Goal: Task Accomplishment & Management: Use online tool/utility

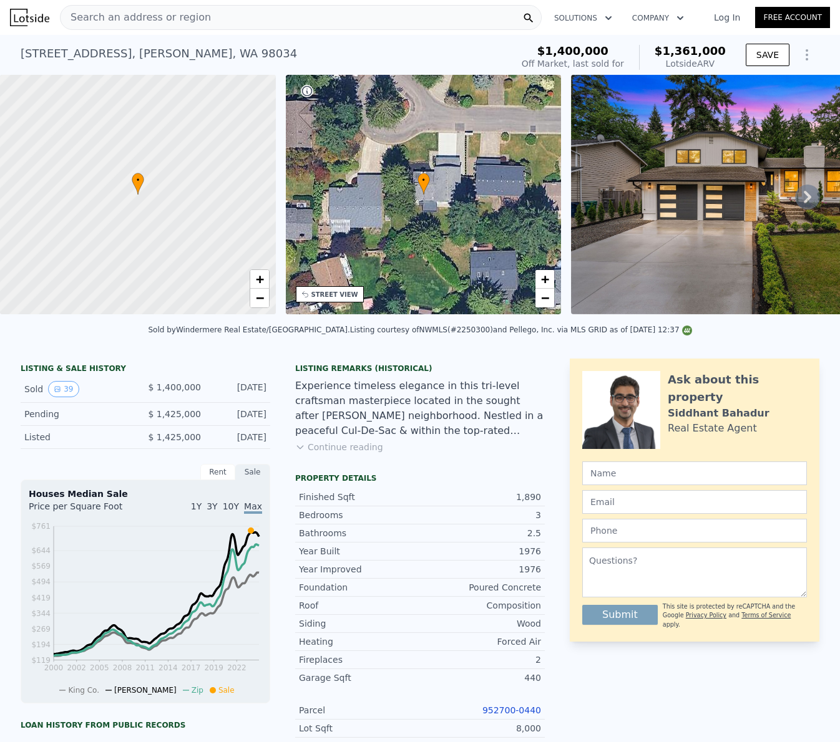
click at [231, 9] on div "Search an address or region" at bounding box center [301, 17] width 482 height 25
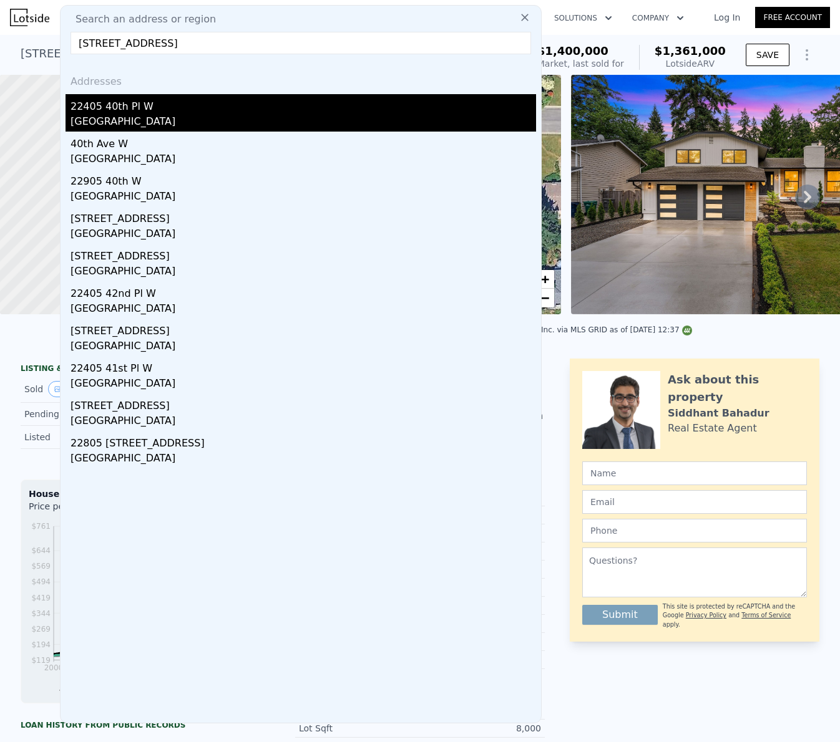
type input "[STREET_ADDRESS]"
click at [165, 107] on div "22405 40th Pl W" at bounding box center [303, 104] width 465 height 20
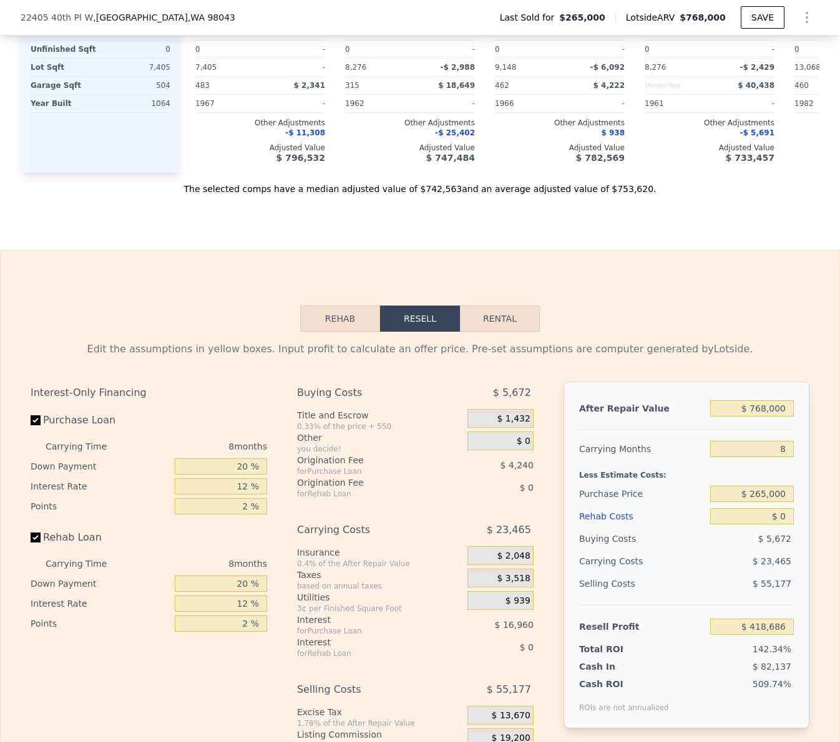
scroll to position [1813, 0]
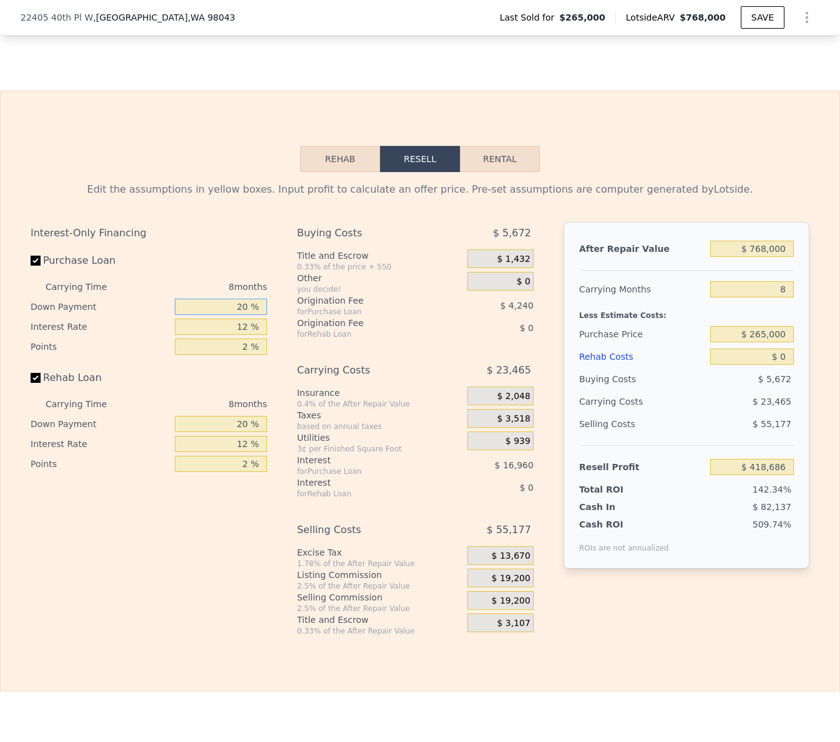
click at [233, 299] on input "20 %" at bounding box center [221, 307] width 92 height 16
type input "0 %"
type input "$ 413,386"
type input "0 %"
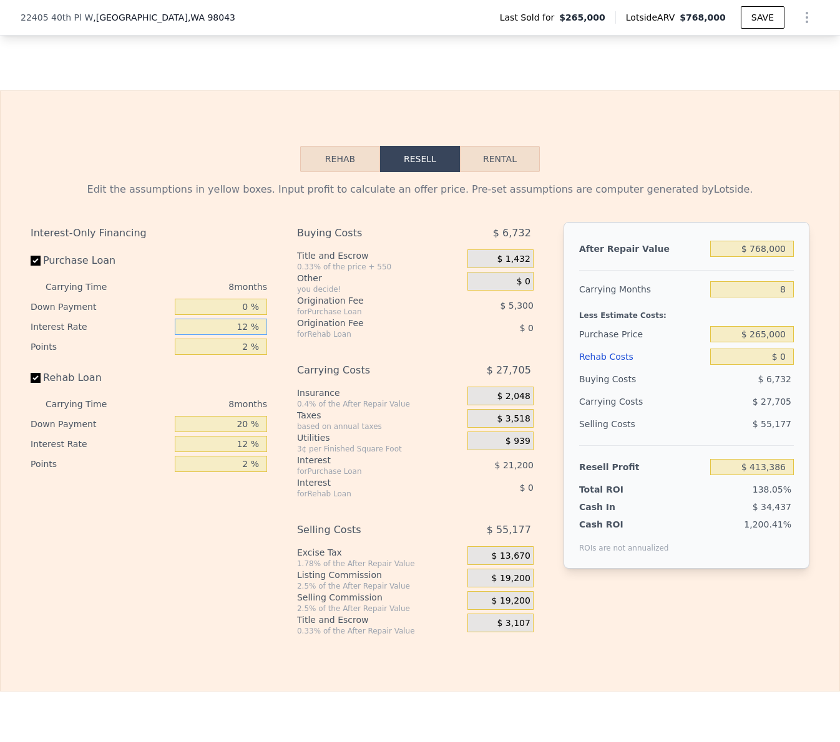
click at [239, 319] on input "12 %" at bounding box center [221, 327] width 92 height 16
click at [238, 319] on input "12 %" at bounding box center [221, 327] width 92 height 16
type input "10. %"
type input "$ 416,922"
type input "10.5 %"
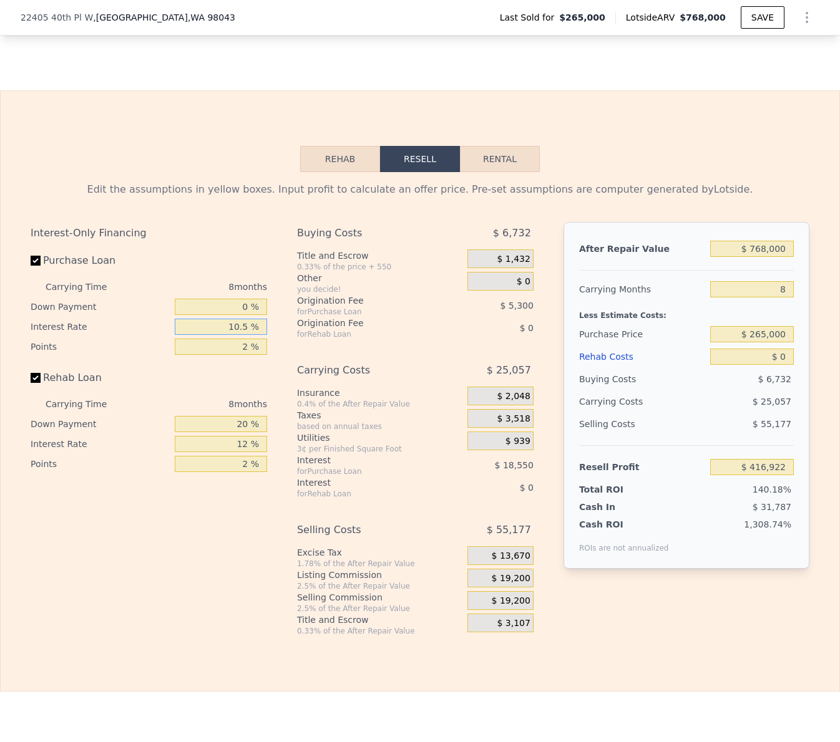
type input "$ 416,034"
type input "10.5 %"
click at [237, 339] on input "2 %" at bounding box center [221, 347] width 92 height 16
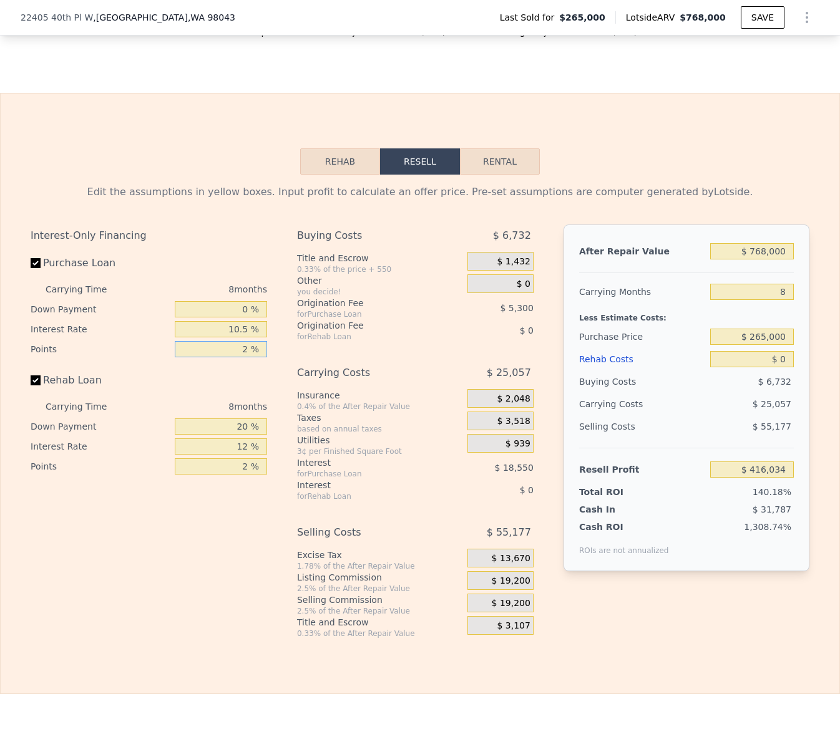
type input "1 %"
type input "$ 418,684"
type input "1 %"
click at [242, 419] on input "20 %" at bounding box center [221, 427] width 92 height 16
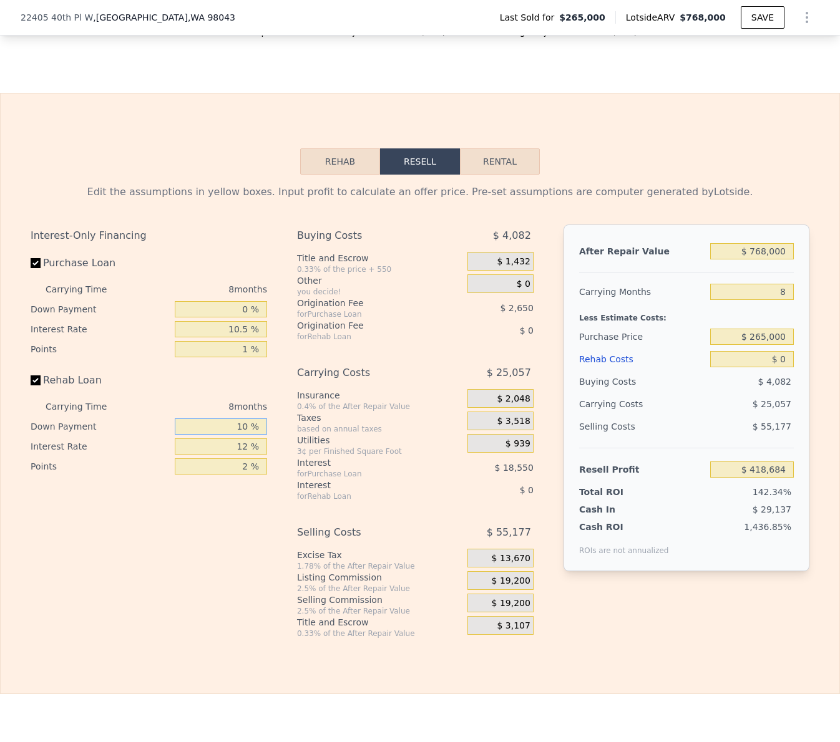
type input "10 %"
click at [236, 439] on input "12 %" at bounding box center [221, 447] width 92 height 16
type input "9.5 %"
click at [242, 459] on input "2 %" at bounding box center [221, 467] width 92 height 16
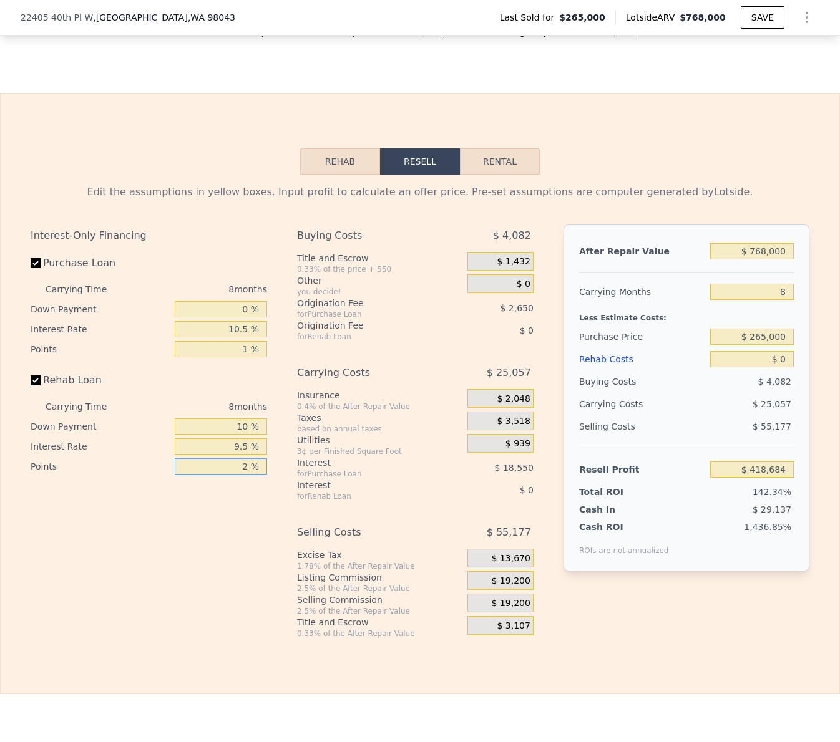
click at [242, 459] on input "2 %" at bounding box center [221, 467] width 92 height 16
type input "1 %"
click at [502, 598] on span "$ 19,200" at bounding box center [511, 603] width 39 height 11
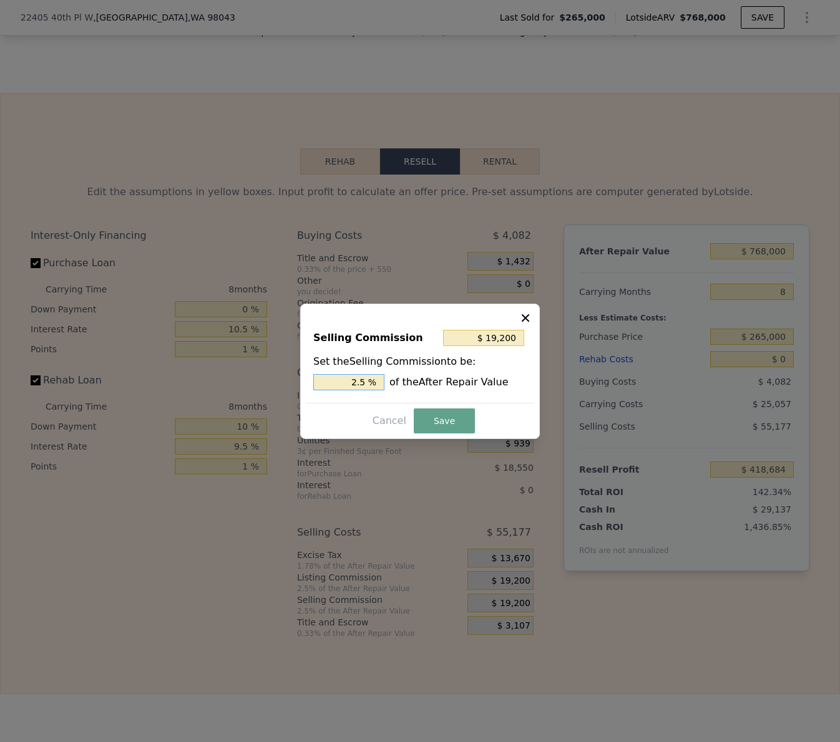
drag, startPoint x: 359, startPoint y: 384, endPoint x: 329, endPoint y: 382, distance: 30.0
click at [329, 382] on input "2.5 %" at bounding box center [348, 382] width 71 height 16
type input "$ 11,520"
type input "1.5 %"
click at [448, 425] on button "Save" at bounding box center [444, 421] width 61 height 25
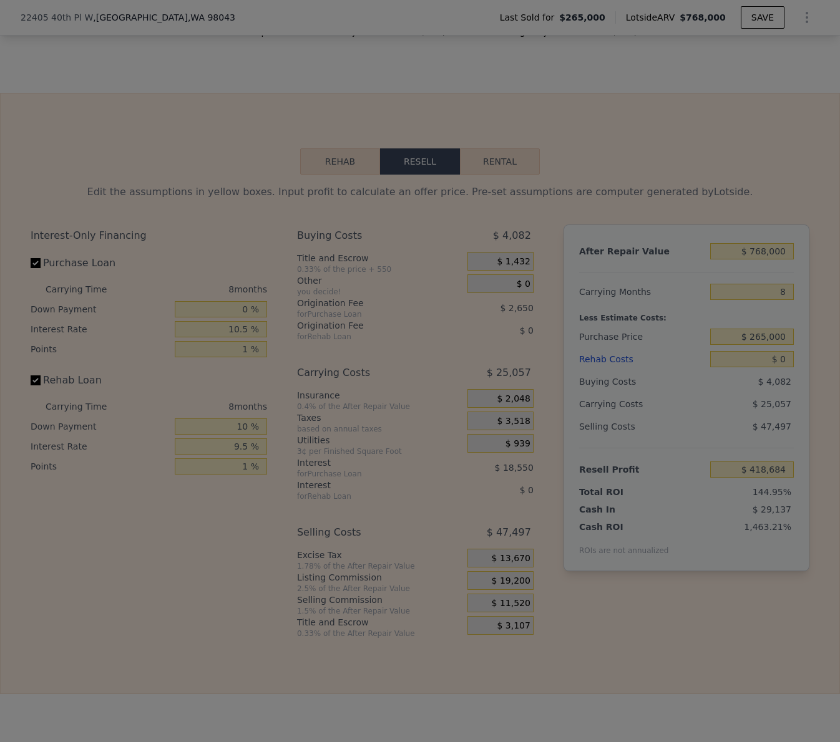
type input "$ 426,364"
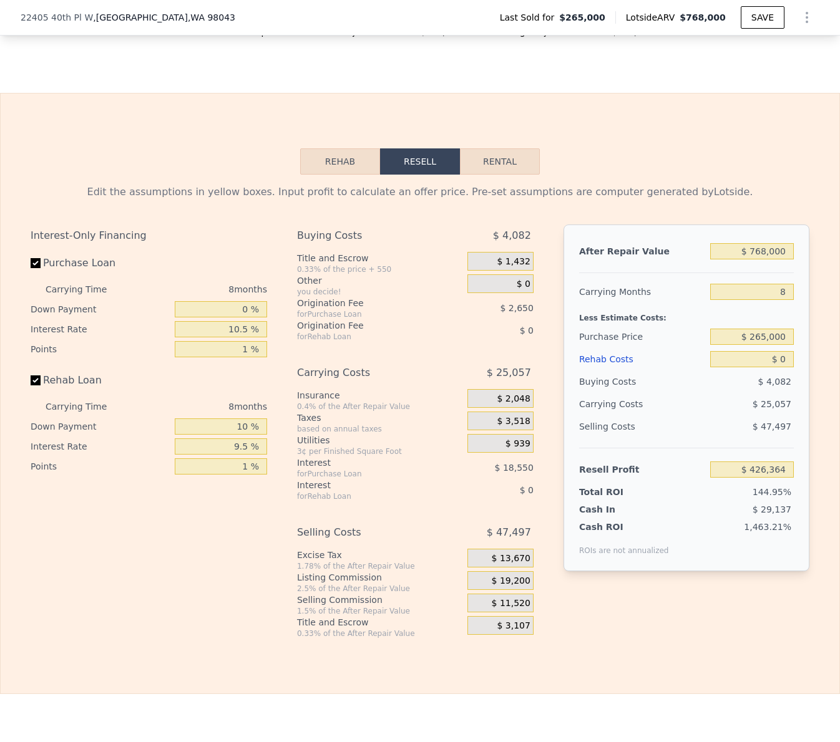
click at [759, 263] on div at bounding box center [686, 268] width 215 height 11
click at [765, 243] on input "$ 768,000" at bounding box center [752, 251] width 84 height 16
type input "$ 7"
type input "-$ 292,634"
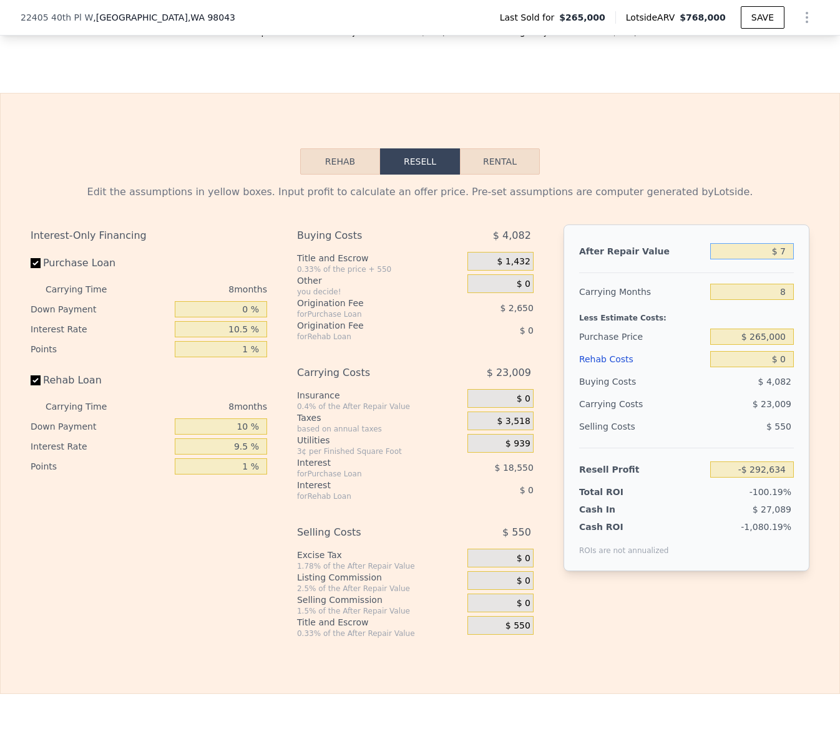
type input "$ 75"
type input "-$ 292,570"
type input "$ 750,000"
type input "$ 409,511"
type input "$ 750,000"
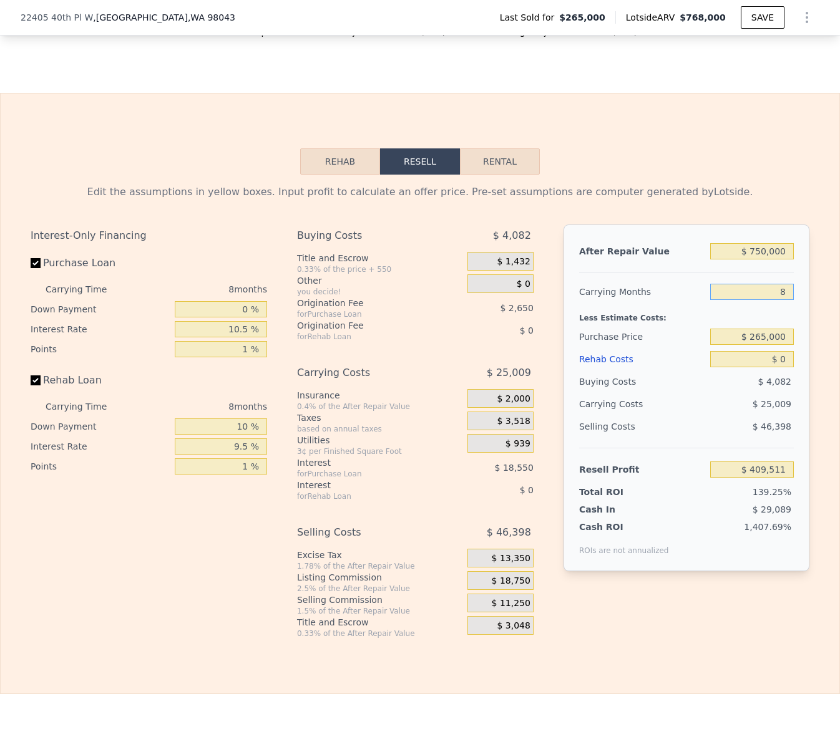
click at [775, 284] on input "8" at bounding box center [752, 292] width 84 height 16
type input "4"
type input "$ 422,015"
type input "4"
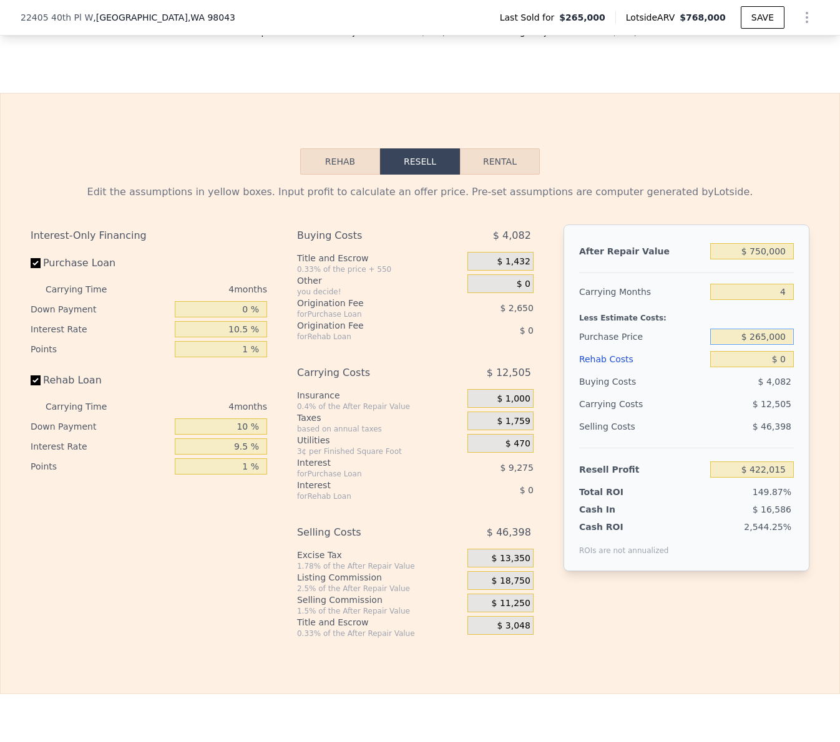
click at [772, 329] on input "$ 265,000" at bounding box center [752, 337] width 84 height 16
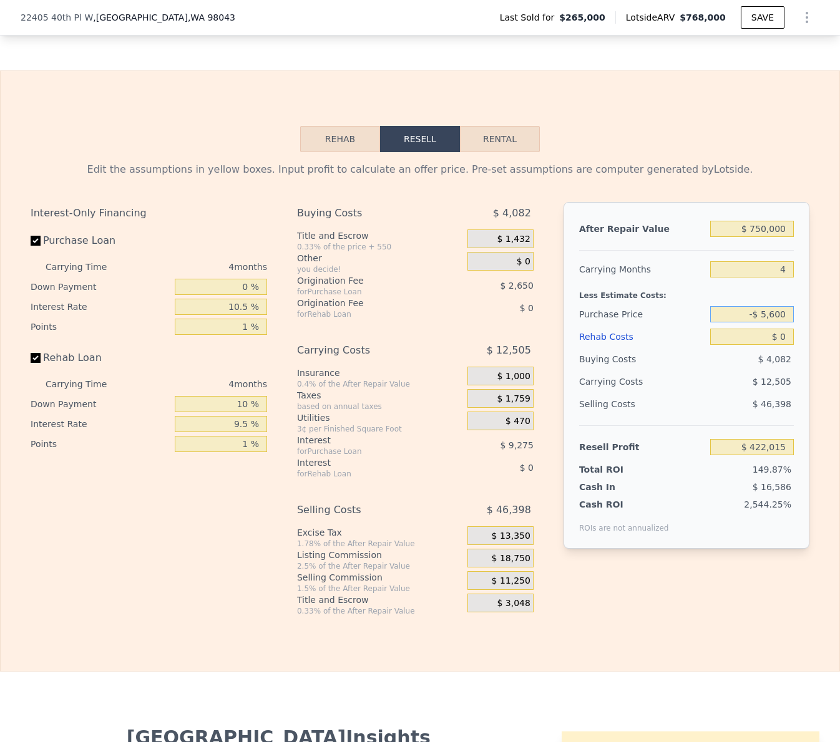
scroll to position [1834, 0]
click at [776, 306] on input "-$ 5,600" at bounding box center [752, 314] width 84 height 16
type input "-"
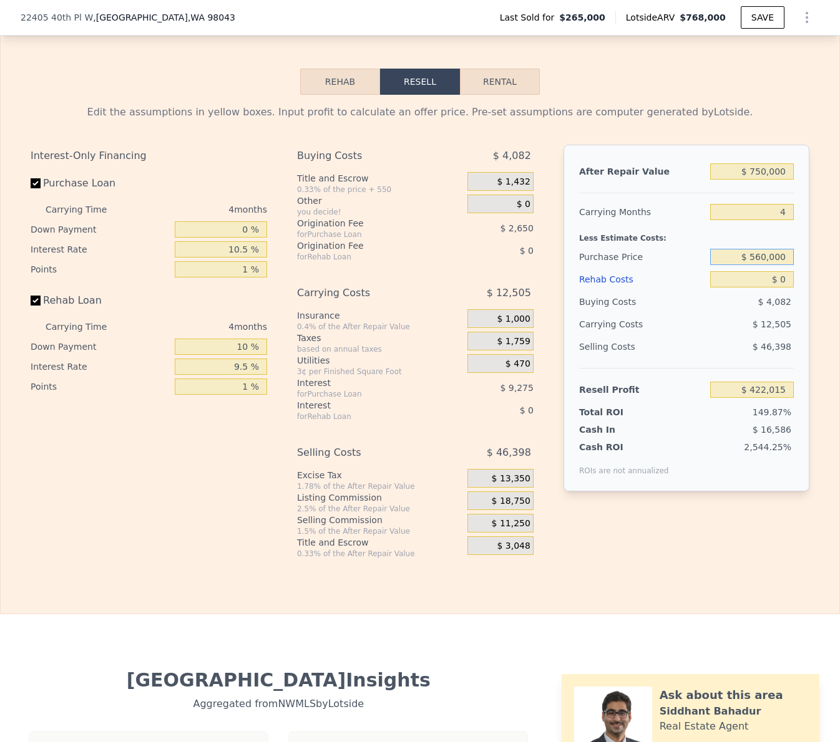
type input "$ 560,000"
click at [787, 271] on input "$ 0" at bounding box center [752, 279] width 84 height 16
type input "$ 112,758"
click at [781, 272] on input "$ 0" at bounding box center [752, 280] width 84 height 16
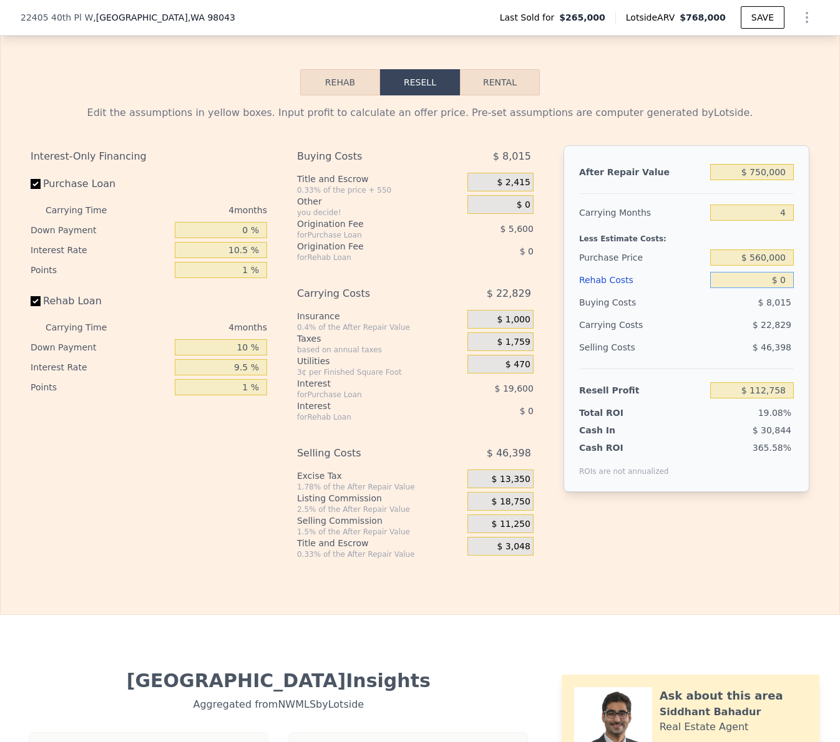
click at [781, 272] on input "$ 0" at bounding box center [752, 280] width 84 height 16
type input "$ 8,000"
type input "$ 112,673"
type input "$ 800,000"
type input "-$ 717,242"
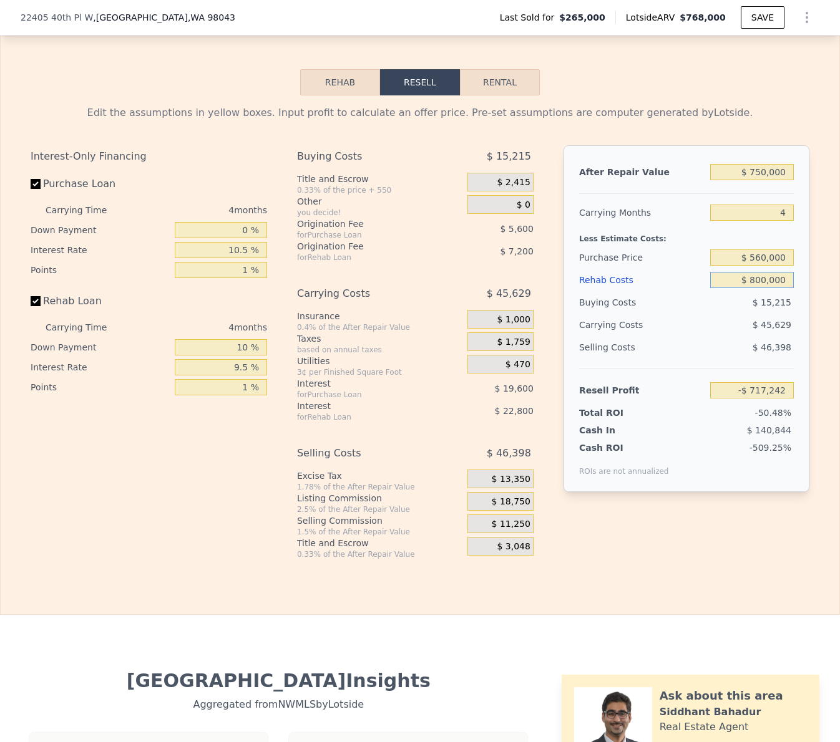
type input "$ 80,000"
type input "$ 29,758"
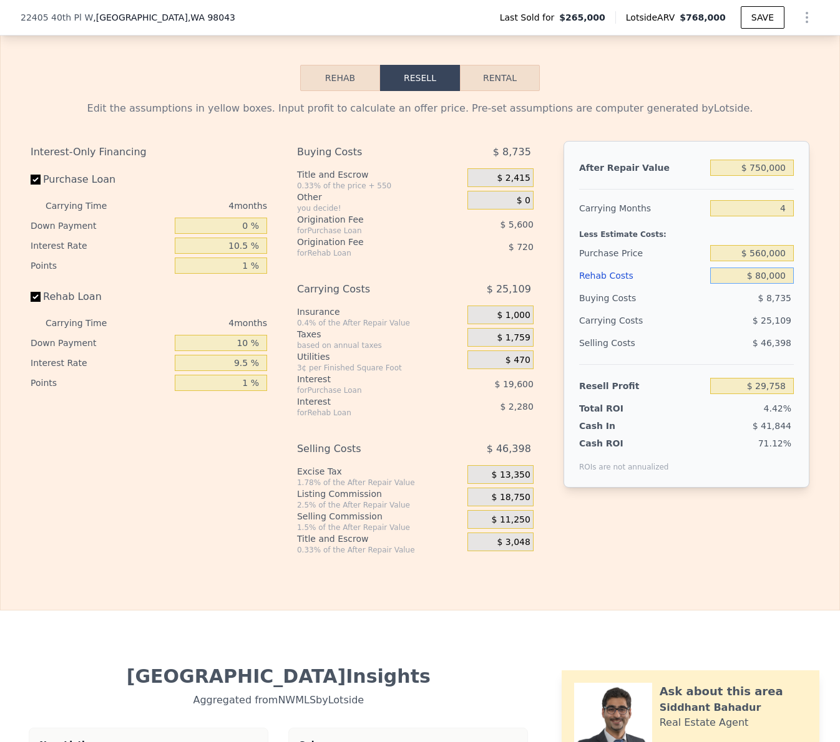
type input "$ 80,000"
click at [751, 497] on div "After Repair Value $ 750,000 Carrying Months 4 Less Estimate Costs: Purchase Pr…" at bounding box center [686, 338] width 246 height 394
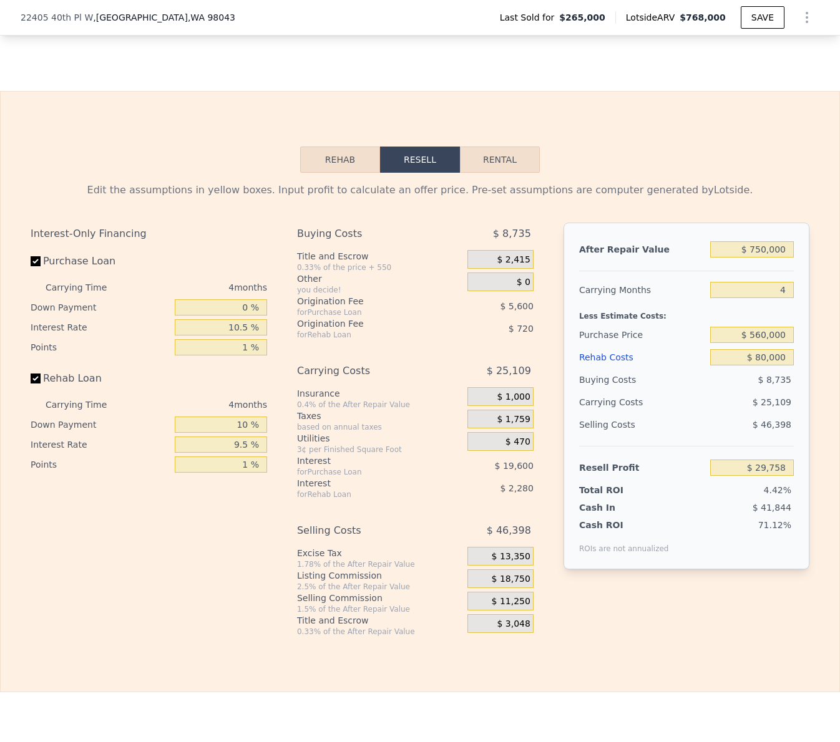
scroll to position [1807, 0]
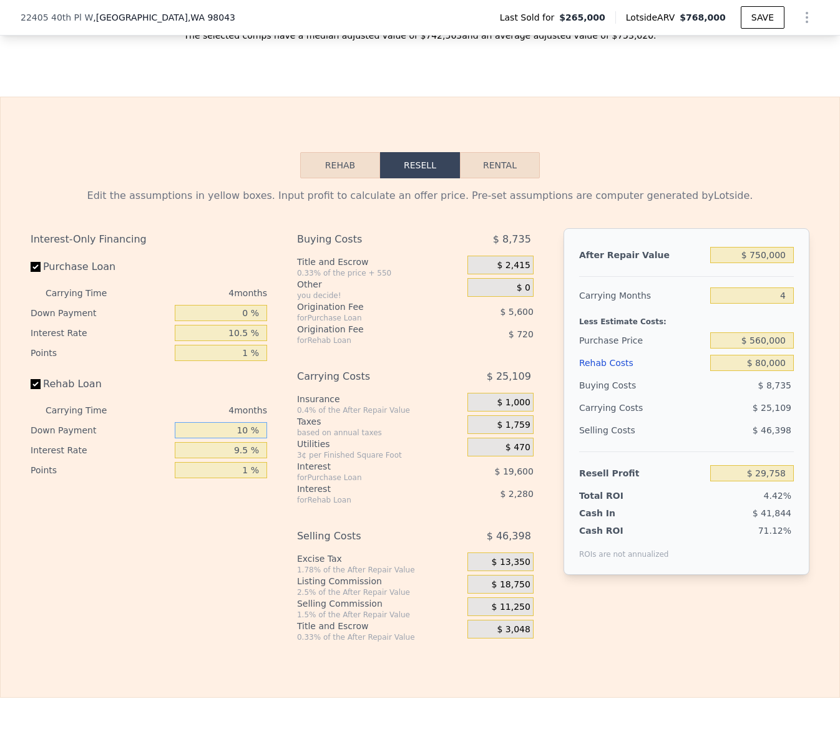
click at [243, 422] on input "10 %" at bounding box center [221, 430] width 92 height 16
type input "0 %"
type input "$ 29,426"
type input "0 %"
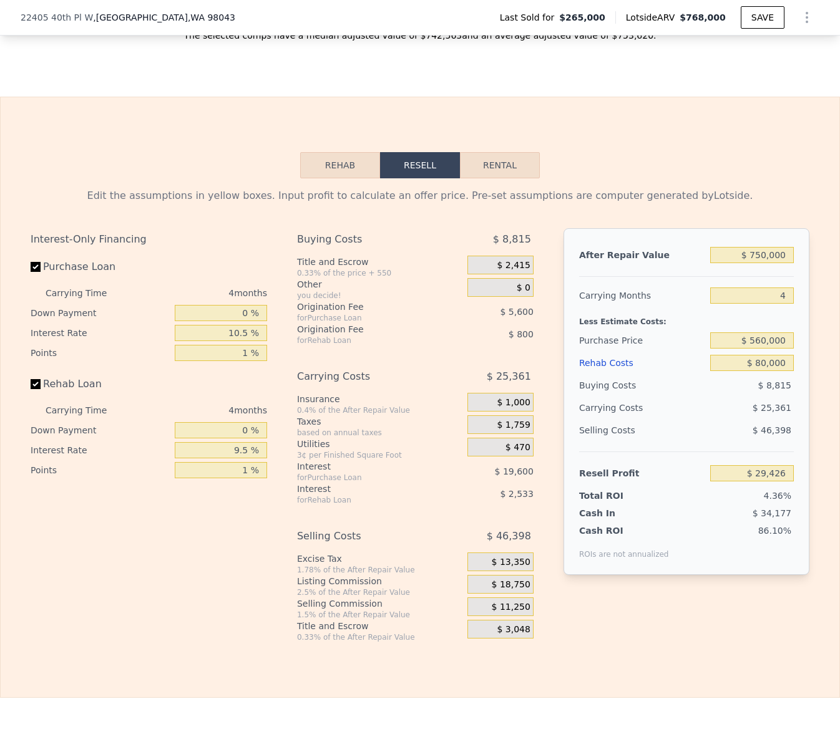
click at [246, 548] on div "Interest-Only Financing Purchase Loan Carrying Time 4 months Down Payment 0 % I…" at bounding box center [154, 435] width 246 height 414
click at [235, 442] on input "9.5 %" at bounding box center [221, 450] width 92 height 16
type input "10 %"
type input "$ 29,290"
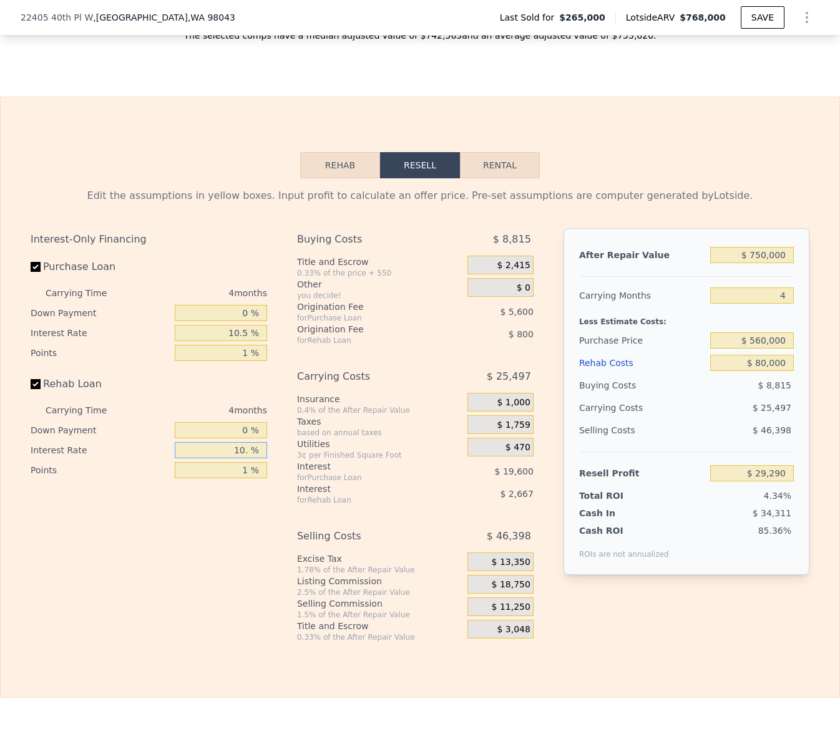
type input "10.5 %"
type input "$ 29,158"
type input "10.5 %"
click at [252, 577] on div "Interest-Only Financing Purchase Loan Carrying Time 4 months Down Payment 0 % I…" at bounding box center [154, 435] width 246 height 414
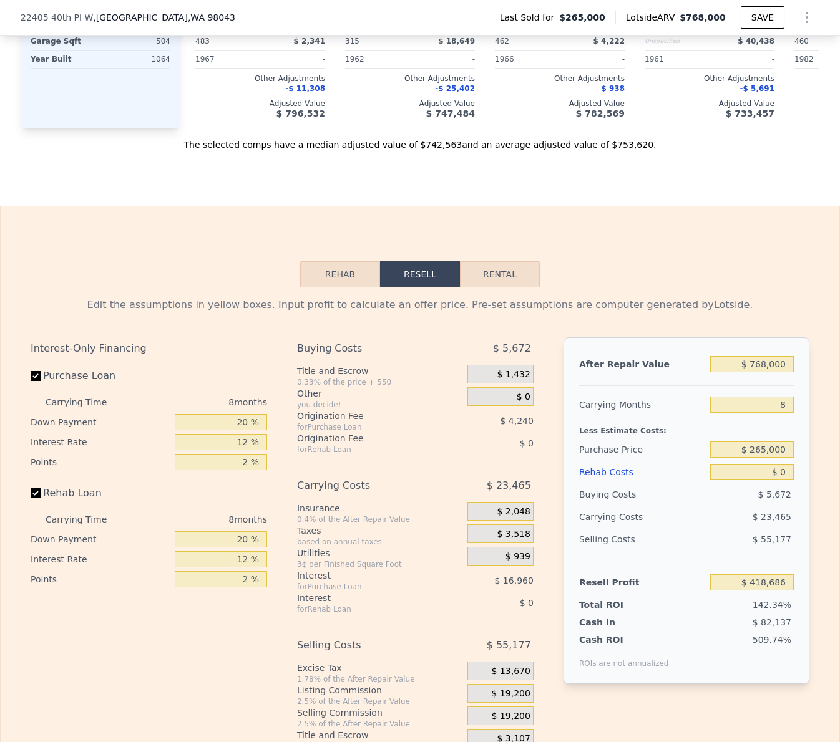
scroll to position [1879, 0]
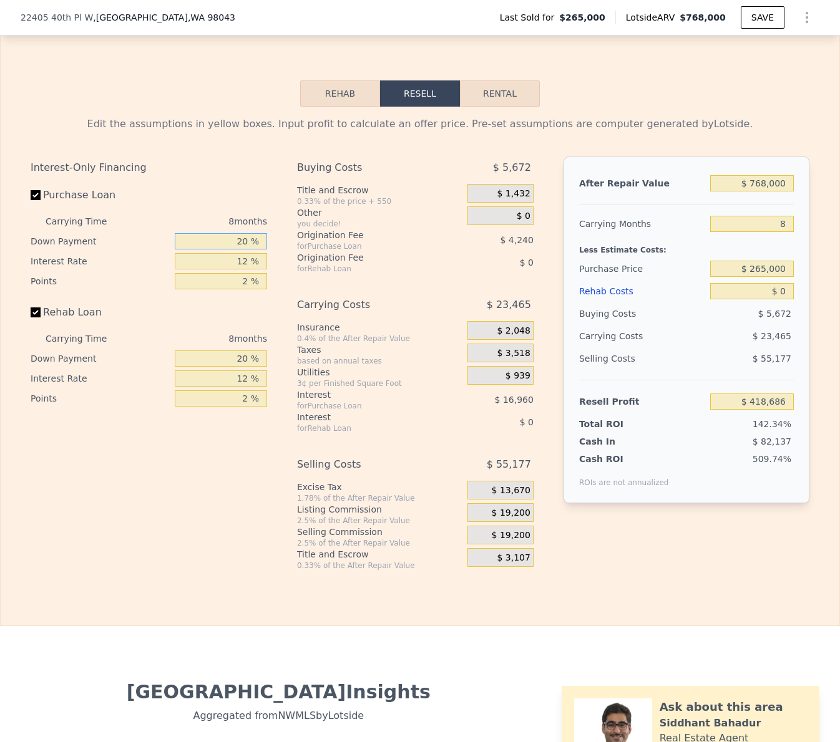
click at [230, 233] on input "20 %" at bounding box center [221, 241] width 92 height 16
type input "10 %"
type input "$ 416,036"
click at [233, 253] on input "12 %" at bounding box center [221, 261] width 92 height 16
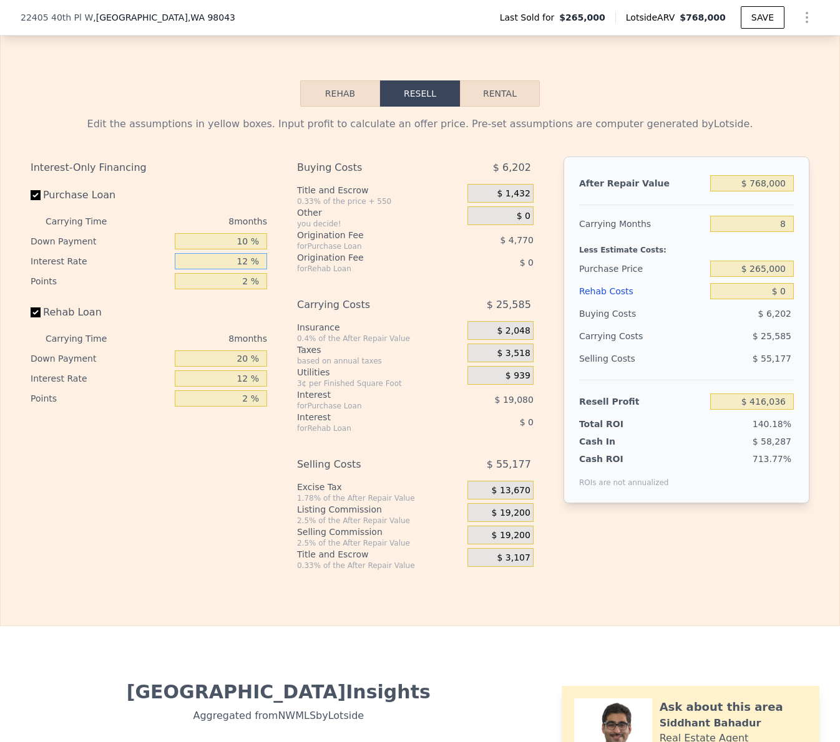
click at [233, 253] on input "12 %" at bounding box center [221, 261] width 92 height 16
click at [241, 233] on input "10 %" at bounding box center [221, 241] width 92 height 16
type input "0 %"
type input "$ 413,386"
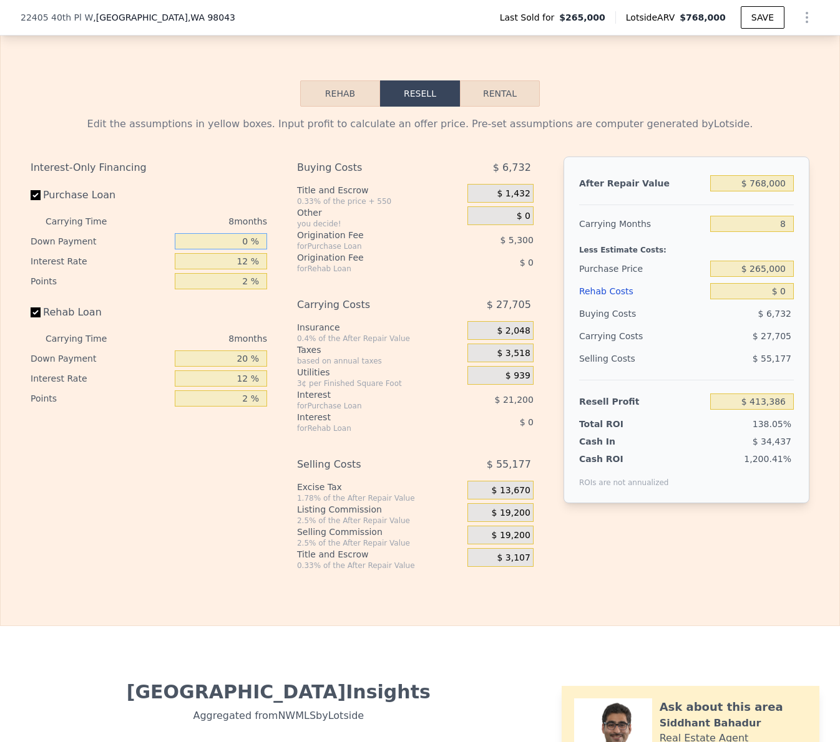
type input "0 %"
click at [239, 253] on input "12 %" at bounding box center [221, 261] width 92 height 16
type input "10 %"
type input "$ 416,922"
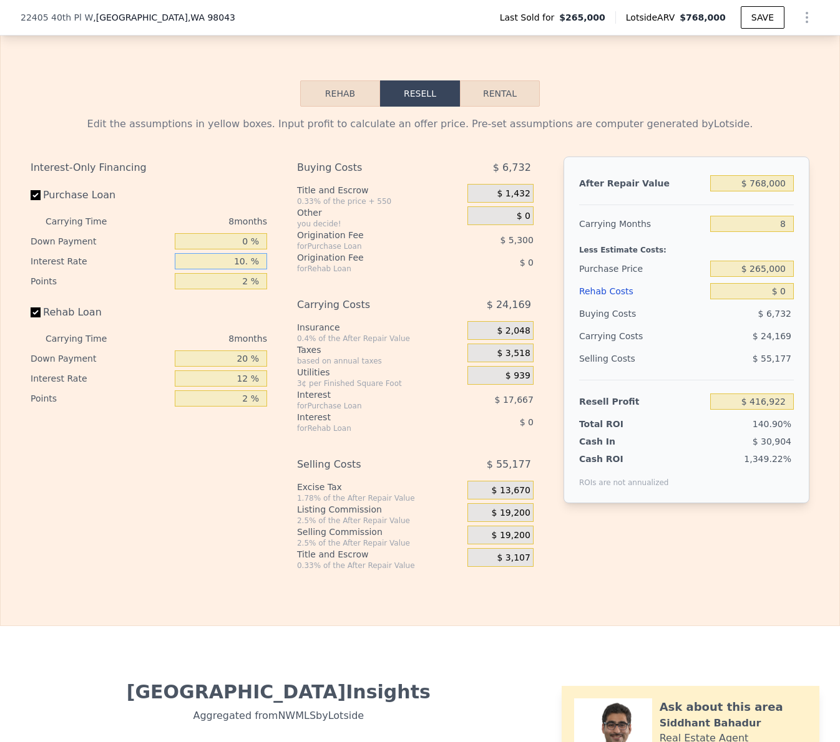
type input "10.5 %"
type input "$ 416,034"
type input "10.5 %"
click at [241, 273] on input "2 %" at bounding box center [221, 281] width 92 height 16
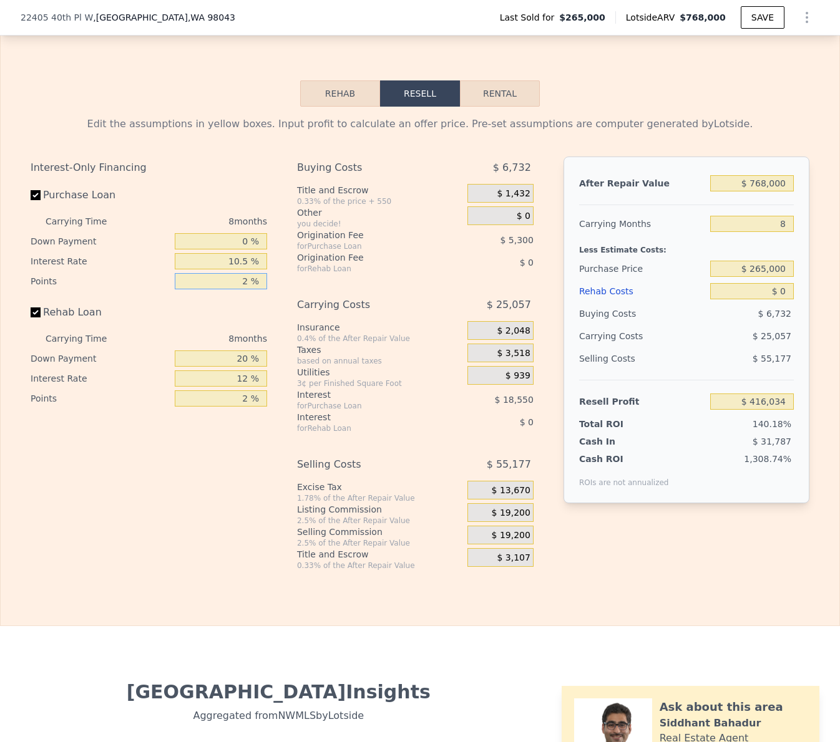
type input "1 %"
type input "$ 418,684"
type input "1 %"
click at [240, 351] on input "20 %" at bounding box center [221, 359] width 92 height 16
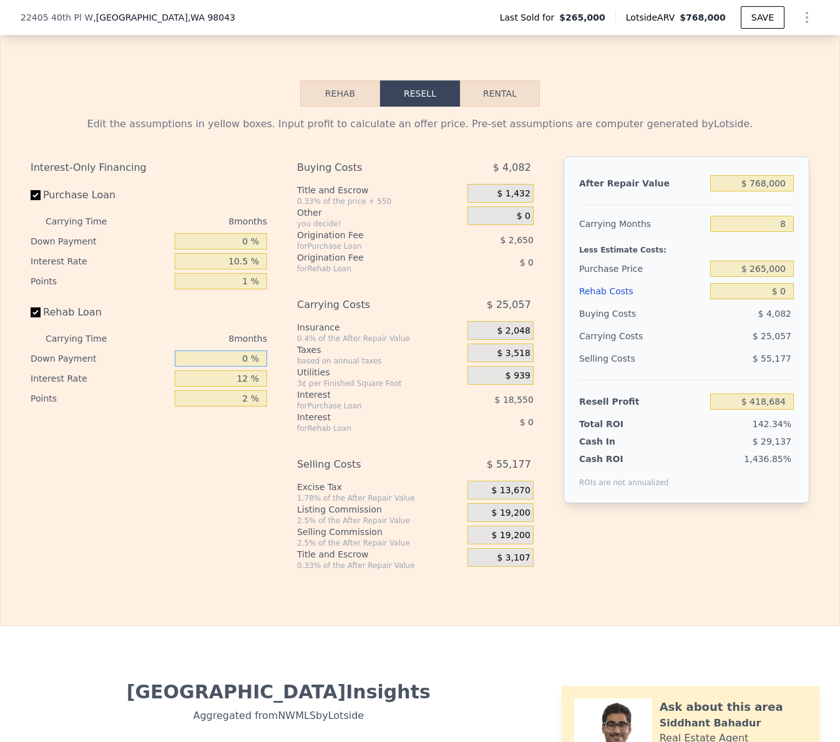
type input "0 %"
click at [233, 371] on input "12 %" at bounding box center [221, 379] width 92 height 16
type input "10.5 %"
click at [235, 391] on input "2 %" at bounding box center [221, 399] width 92 height 16
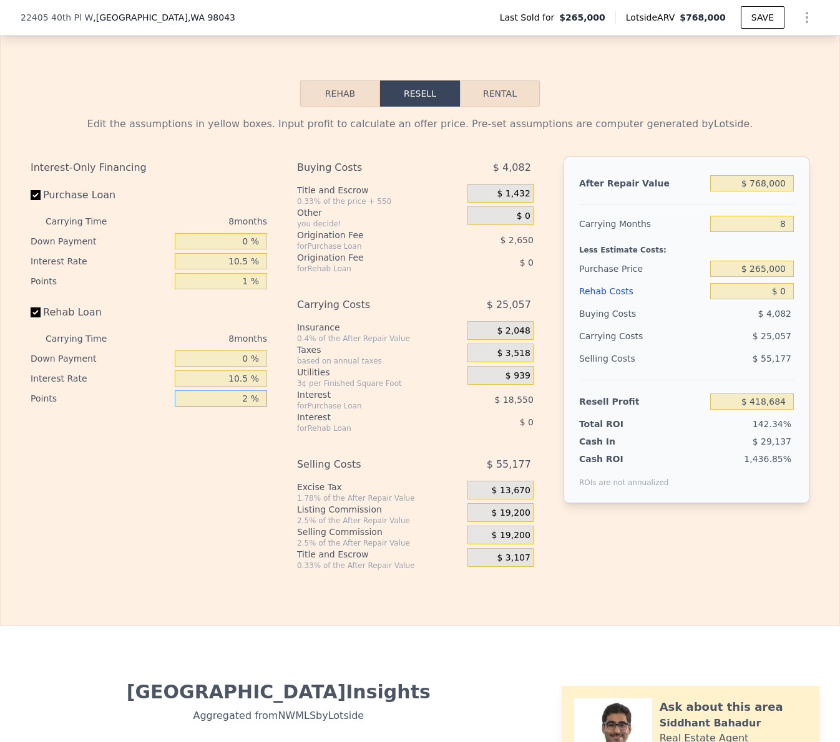
click at [235, 391] on input "2 %" at bounding box center [221, 399] width 92 height 16
type input "1 %"
drag, startPoint x: 320, startPoint y: 450, endPoint x: 349, endPoint y: 460, distance: 31.2
click at [320, 454] on div "Selling Costs" at bounding box center [366, 465] width 139 height 22
click at [509, 530] on span "$ 19,200" at bounding box center [511, 535] width 39 height 11
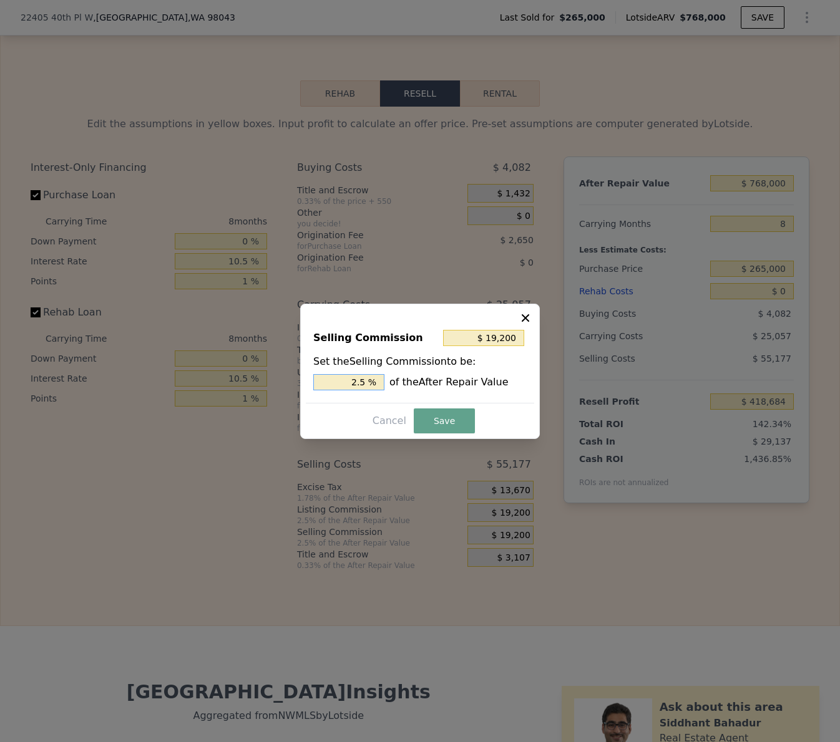
drag, startPoint x: 359, startPoint y: 381, endPoint x: 339, endPoint y: 381, distance: 20.6
click at [339, 381] on input "2.5 %" at bounding box center [348, 382] width 71 height 16
type input "$ 11,520"
type input "1.5 %"
click at [429, 421] on button "Save" at bounding box center [444, 421] width 61 height 25
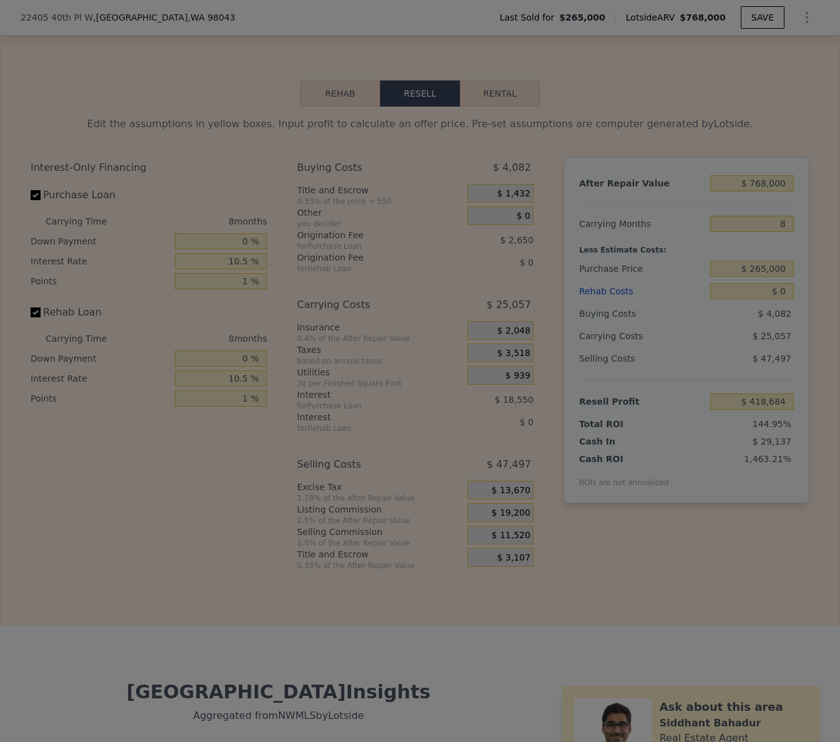
type input "$ 426,364"
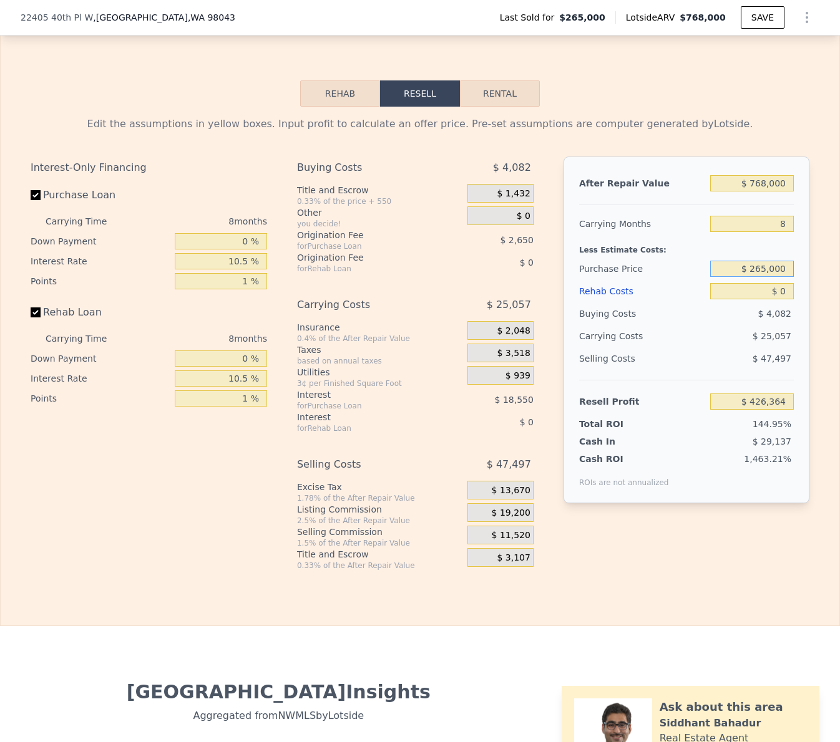
click at [752, 261] on input "$ 265,000" at bounding box center [752, 269] width 84 height 16
type input "$ 6"
type input "$ 560,000"
click at [769, 217] on input "8" at bounding box center [752, 224] width 84 height 16
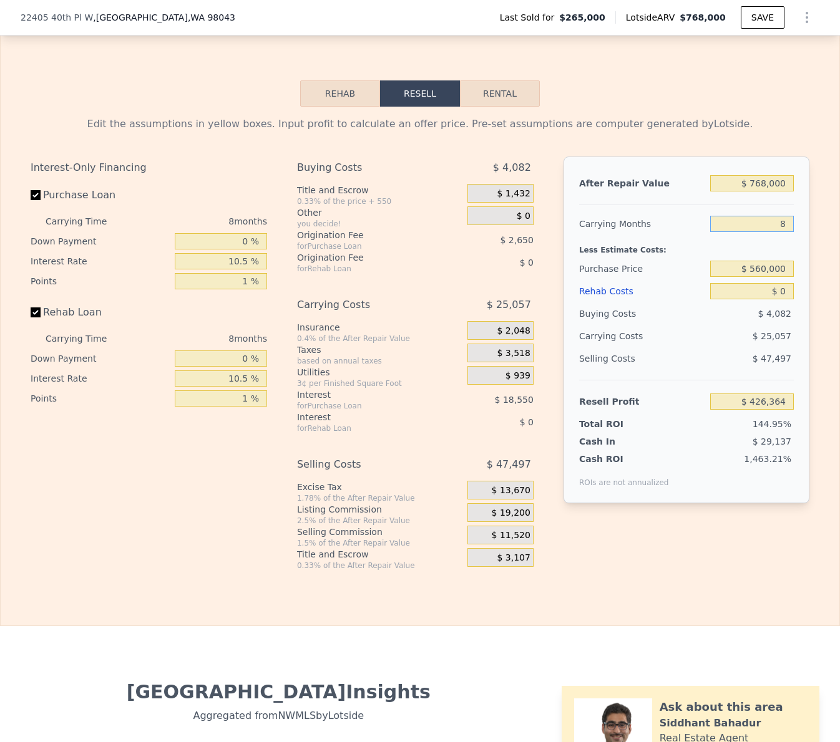
type input "$ 106,783"
click at [769, 217] on input "8" at bounding box center [752, 224] width 84 height 16
type input "4"
type input "$ 129,635"
type input "4"
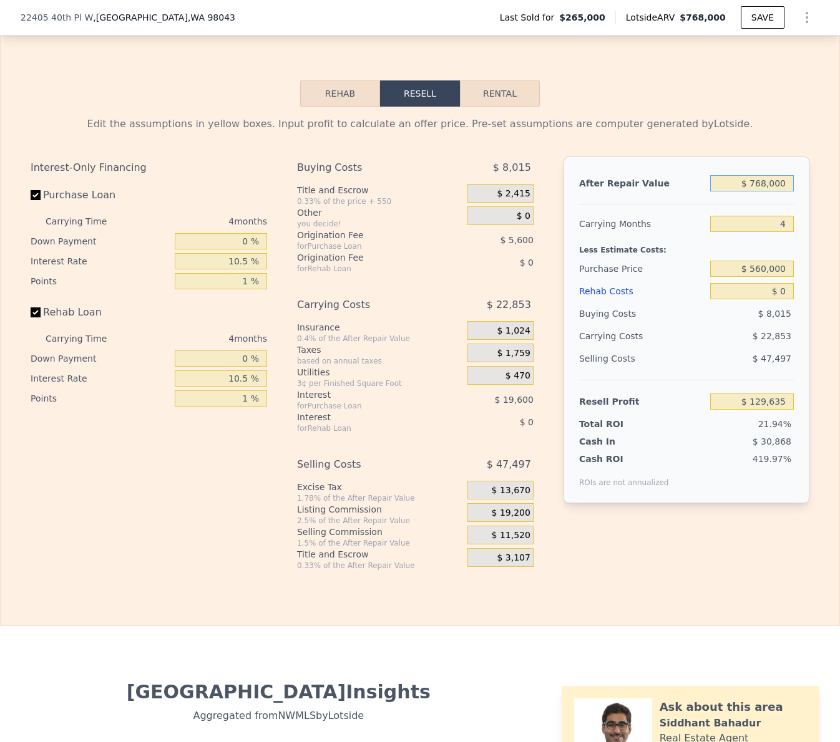
click at [771, 176] on input "$ 768,000" at bounding box center [752, 183] width 84 height 16
type input "$ 7"
type input "-$ 590,387"
type input "$ 76"
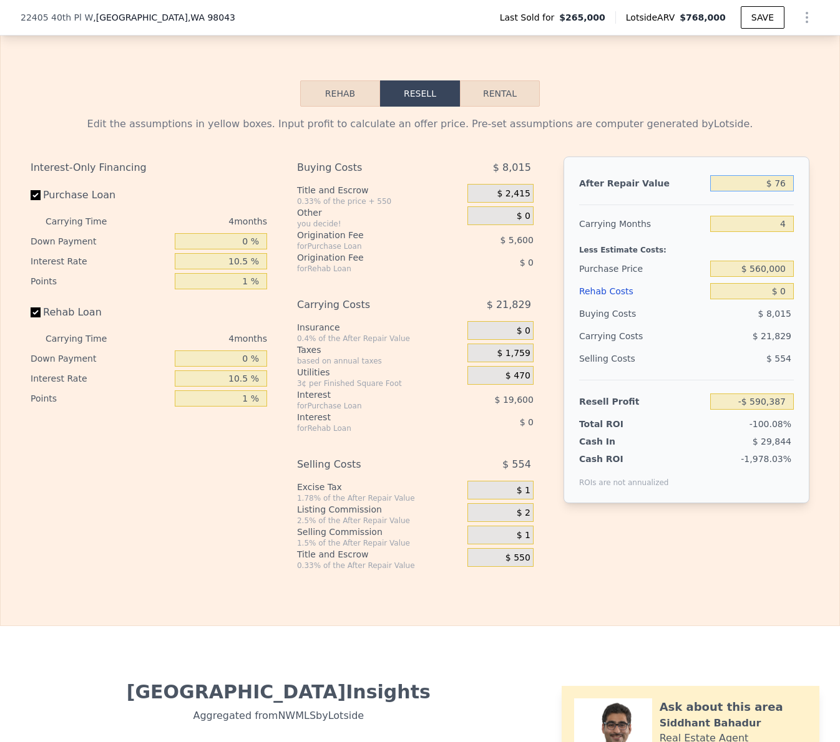
type input "-$ 590,322"
type input "$ 75"
type input "-$ 590,323"
type input "$ 7,500"
type input "-$ 583,364"
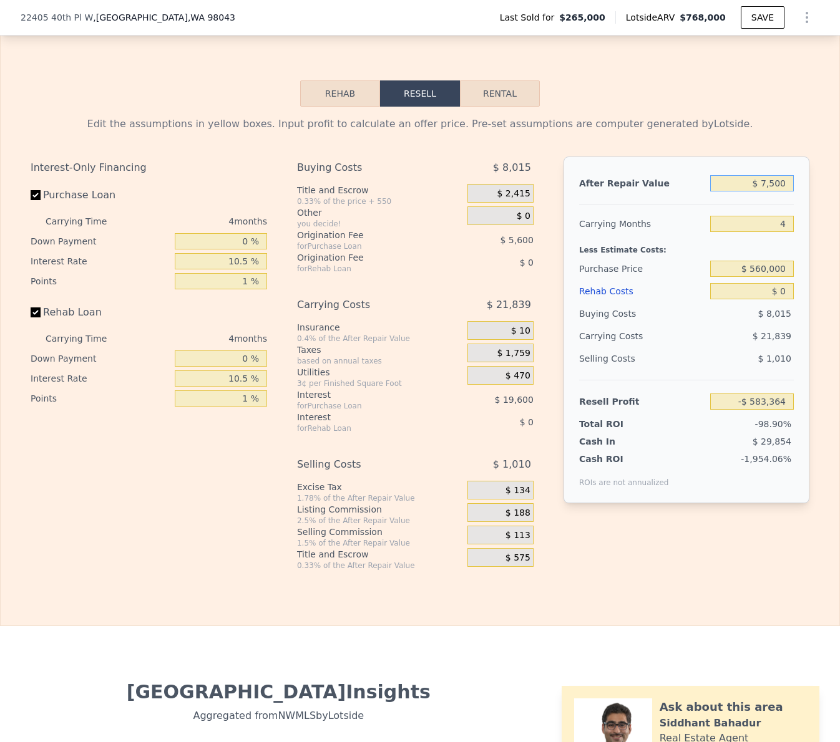
type input "$ 75,000"
type input "-$ 520,079"
type input "$ 750,000"
type input "$ 112,758"
type input "$ 750,000"
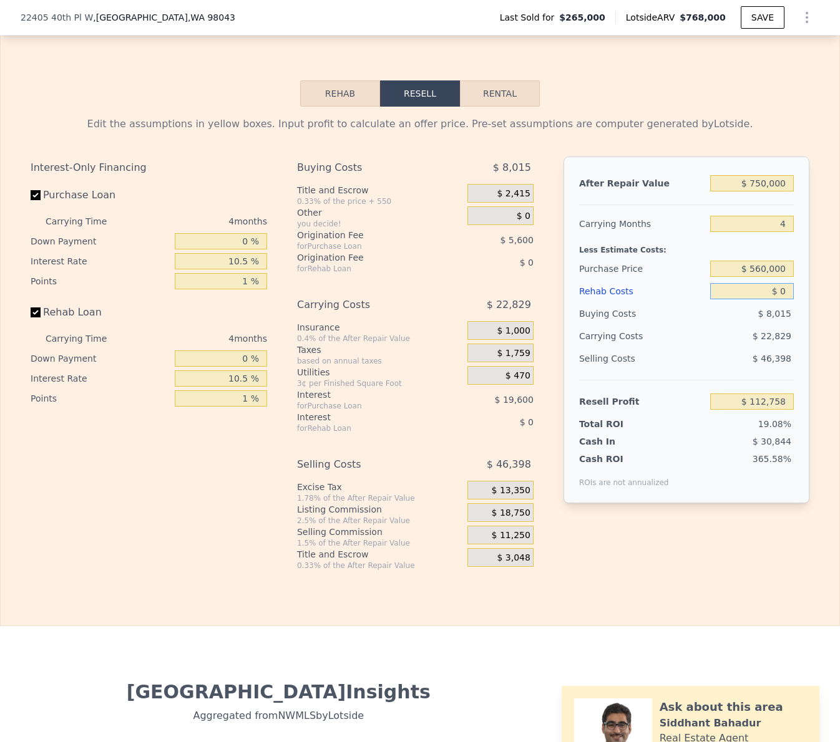
click at [767, 283] on input "$ 0" at bounding box center [752, 291] width 84 height 16
click at [777, 283] on input "$ 0" at bounding box center [752, 291] width 84 height 16
click at [781, 283] on input "$ 0" at bounding box center [752, 291] width 84 height 16
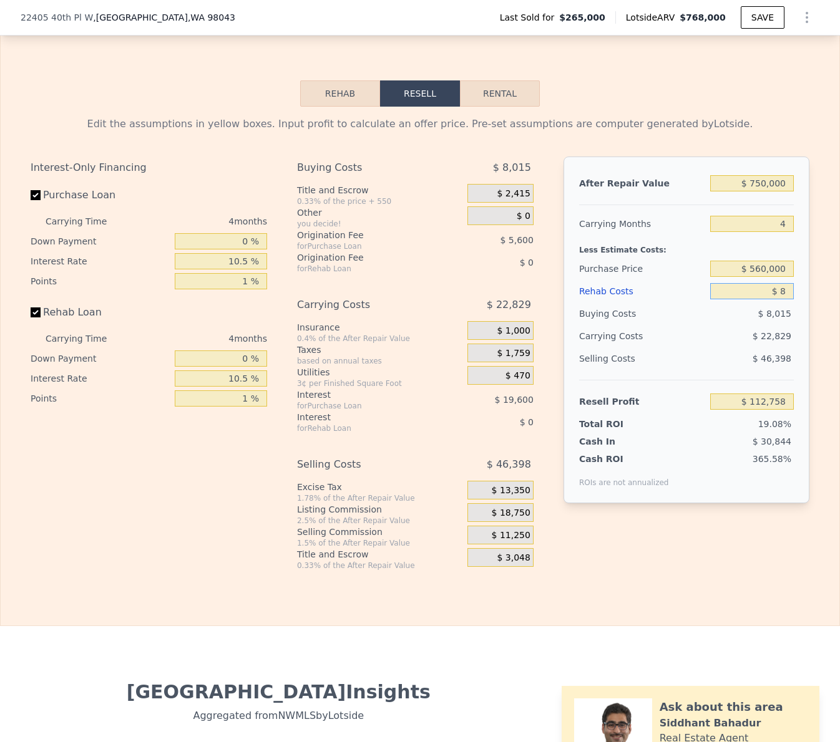
type input "$ 80"
type input "$ 112,673"
type input "$ 800"
type input "$ 111,922"
type input "$ 80,000"
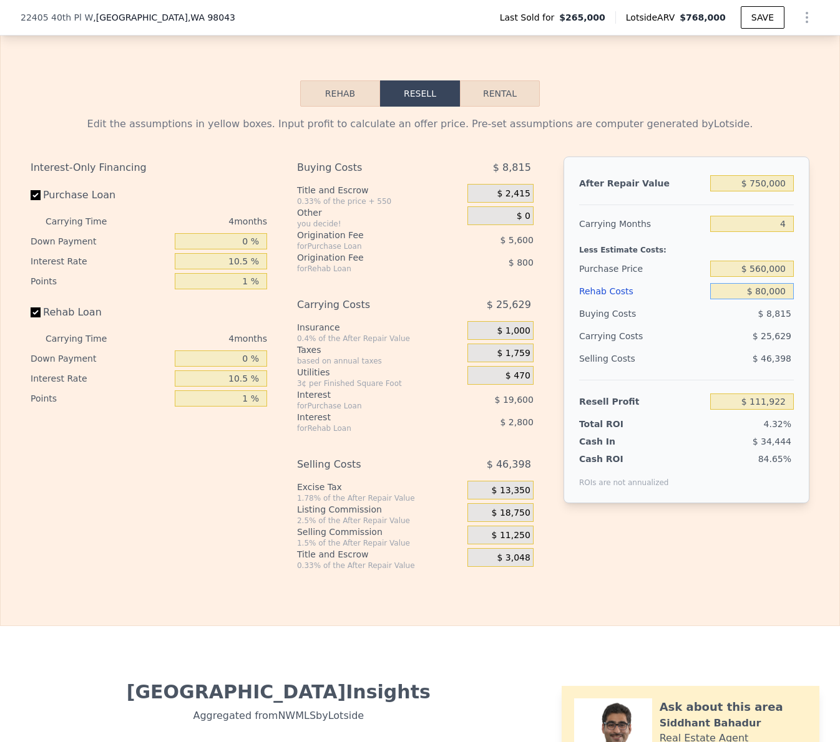
type input "$ 29,158"
type input "$ 80,000"
click at [651, 348] on div "Selling Costs" at bounding box center [642, 359] width 126 height 22
click at [759, 262] on input "$ 560,000" at bounding box center [752, 270] width 84 height 16
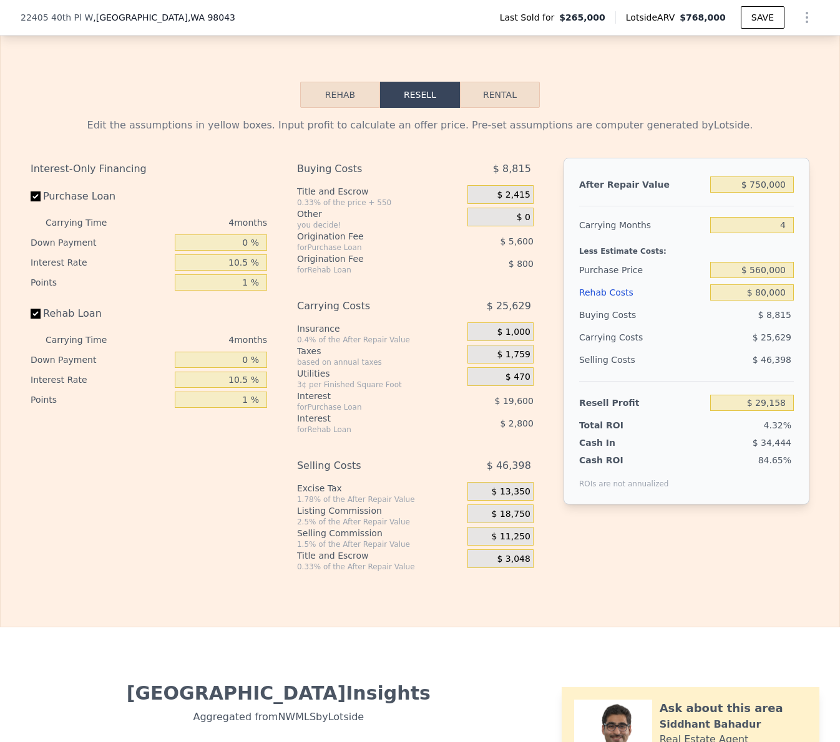
click at [752, 72] on div "Rehab Resell Rental Edit the assumptions in yellow boxes. Input profit to calcu…" at bounding box center [420, 326] width 840 height 601
click at [757, 133] on div "Edit the assumptions in yellow boxes. Input profit to calculate an offer price.…" at bounding box center [420, 345] width 779 height 454
click at [759, 262] on input "$ 560,000" at bounding box center [752, 270] width 84 height 16
type input "$ 550,000"
click at [756, 118] on div "Edit the assumptions in yellow boxes. Input profit to calculate an offer price.…" at bounding box center [420, 125] width 779 height 15
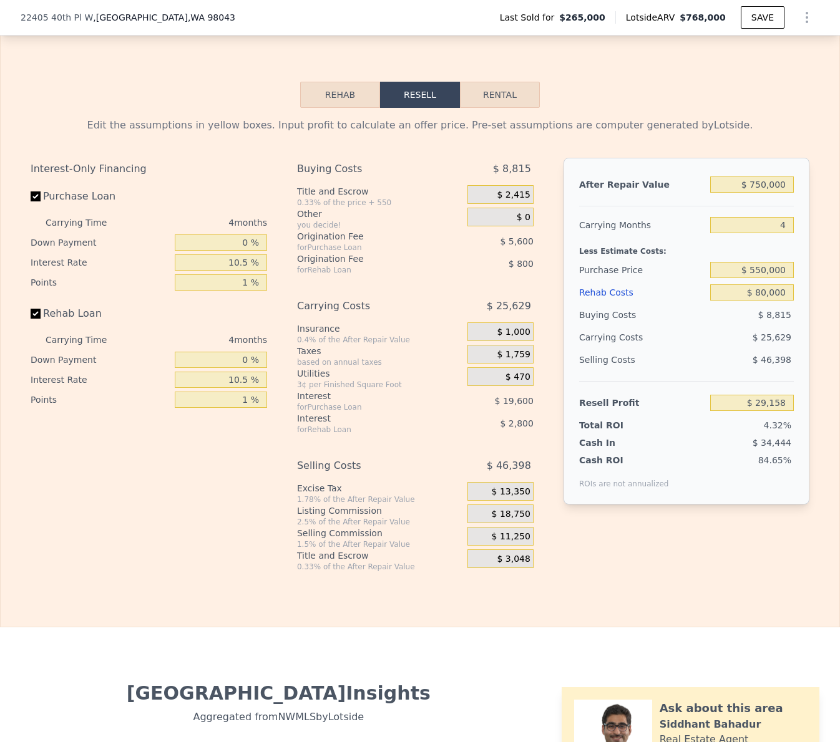
type input "$ 39,643"
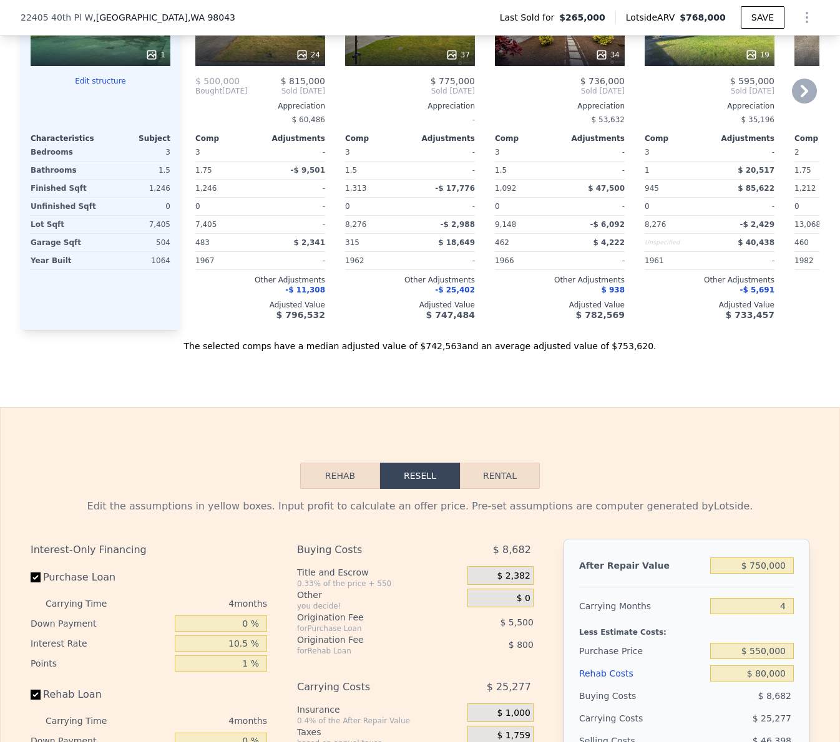
scroll to position [1986, 0]
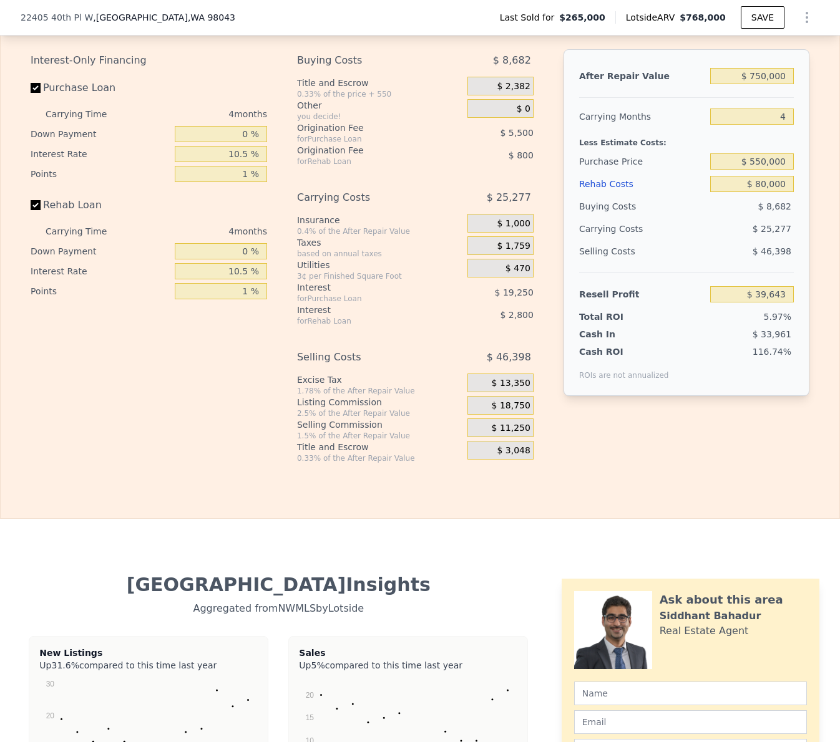
type input "$ 768,000"
type input "8"
type input "$ 0"
type input "$ 418,686"
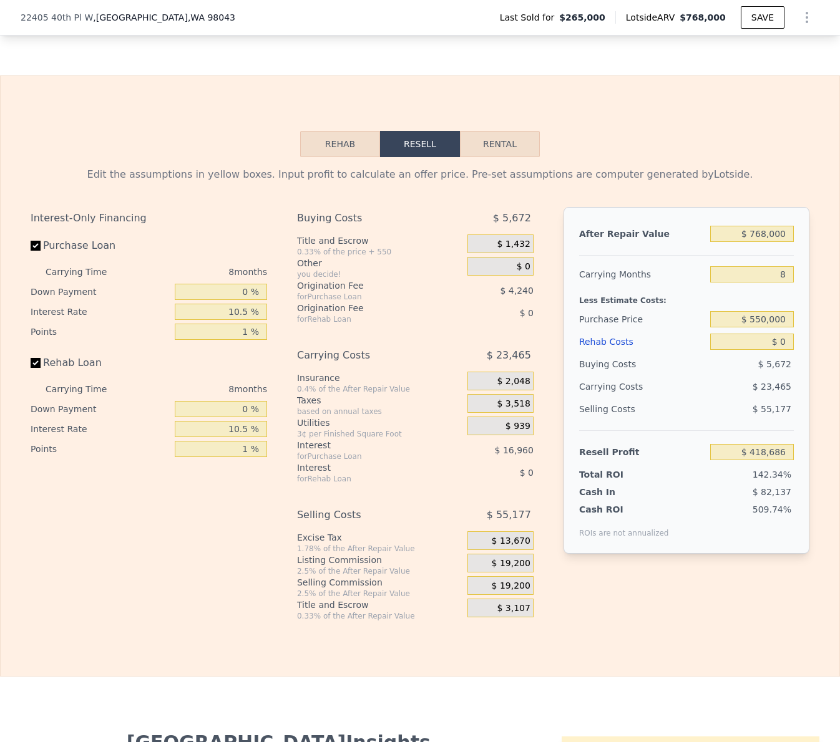
scroll to position [1827, 0]
click at [747, 227] on input "$ 768,000" at bounding box center [752, 235] width 84 height 16
type input "$ 7"
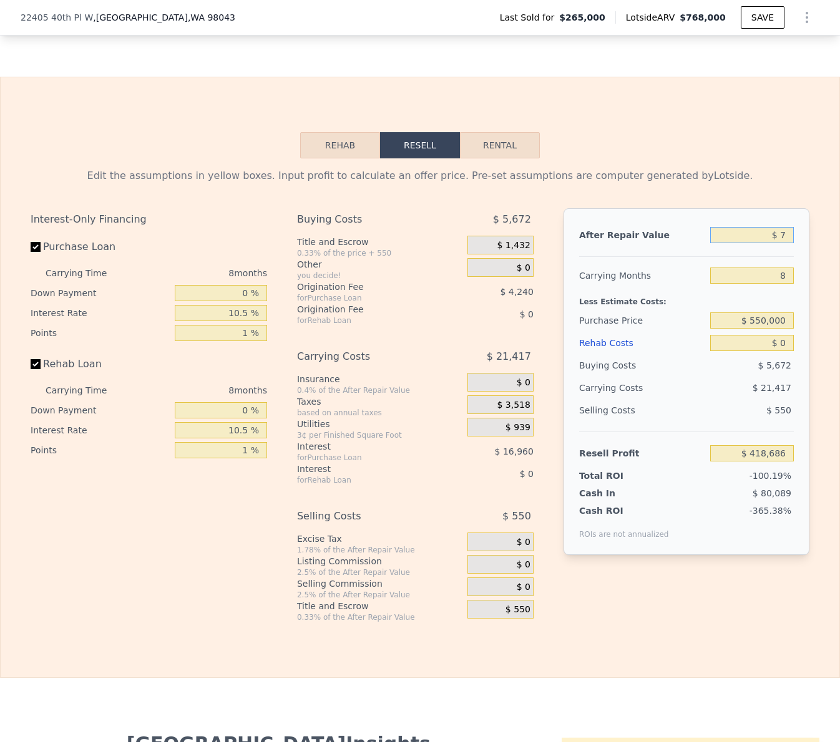
type input "-$ 292,632"
type input "$ 75"
type input "-$ 292,569"
type input "$ 750,000"
type input "$ 402,013"
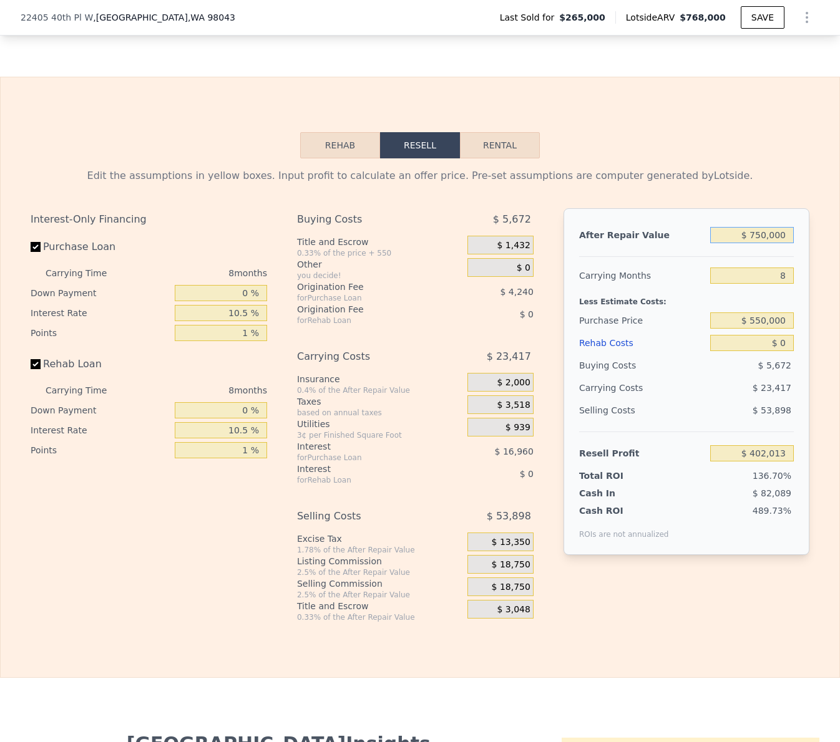
type input "$ 750,000"
click at [773, 268] on input "8" at bounding box center [752, 276] width 84 height 16
type input "4"
type input "$ 413,721"
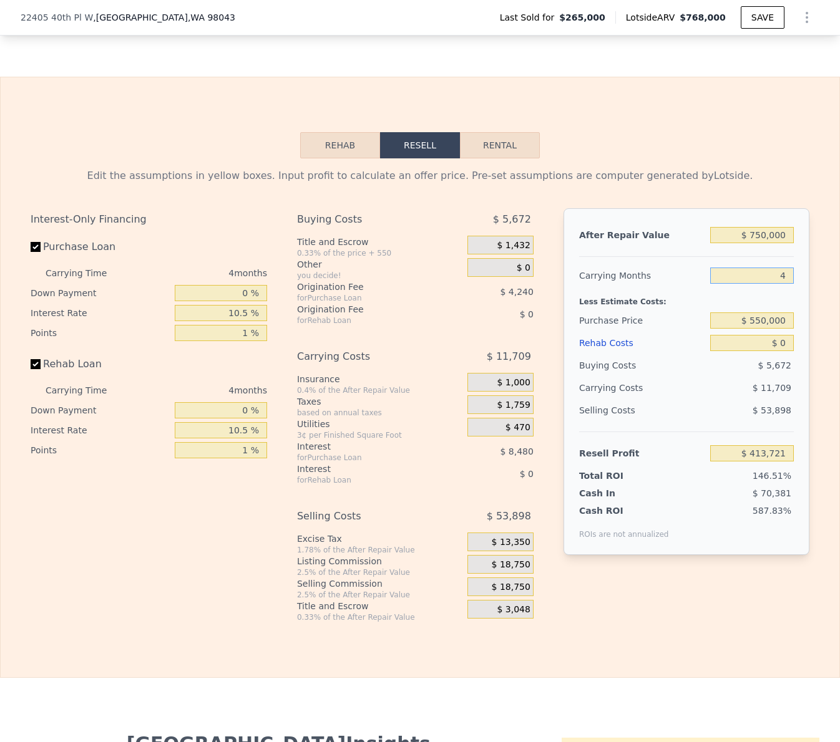
scroll to position [1827, 0]
type input "4"
click at [779, 334] on input "$ 0" at bounding box center [752, 342] width 84 height 16
type input "$ 80"
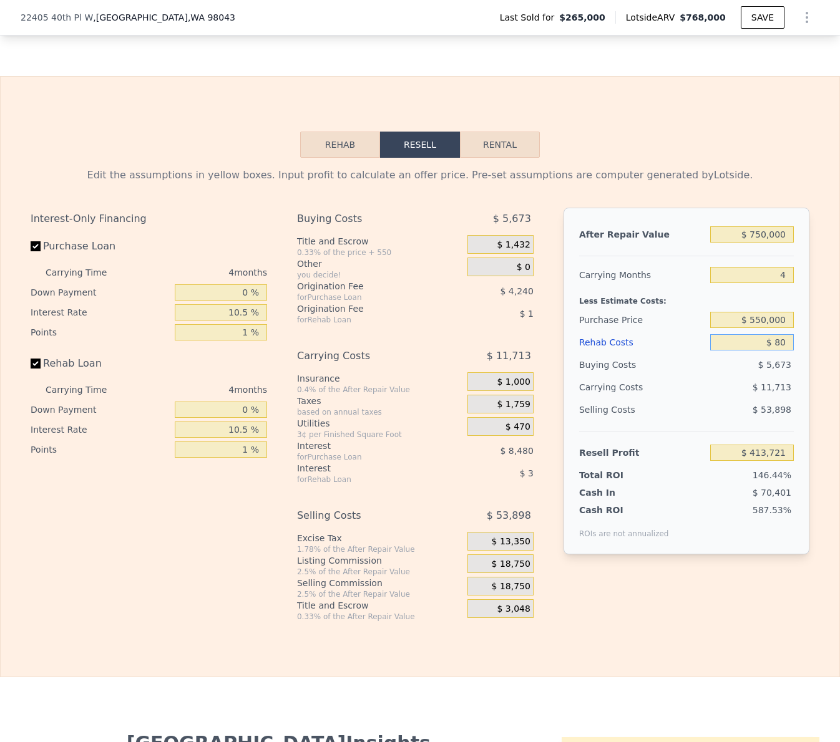
type input "$ 413,636"
type input "$ 8,000"
type input "$ 405,337"
type input "$ 80,000"
type input "$ 329,881"
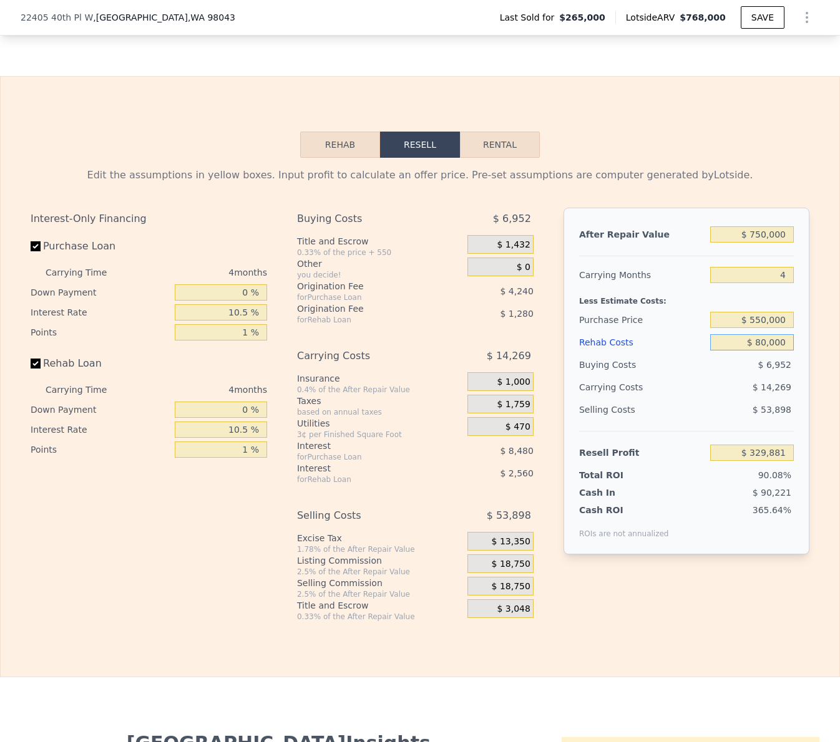
scroll to position [1824, 0]
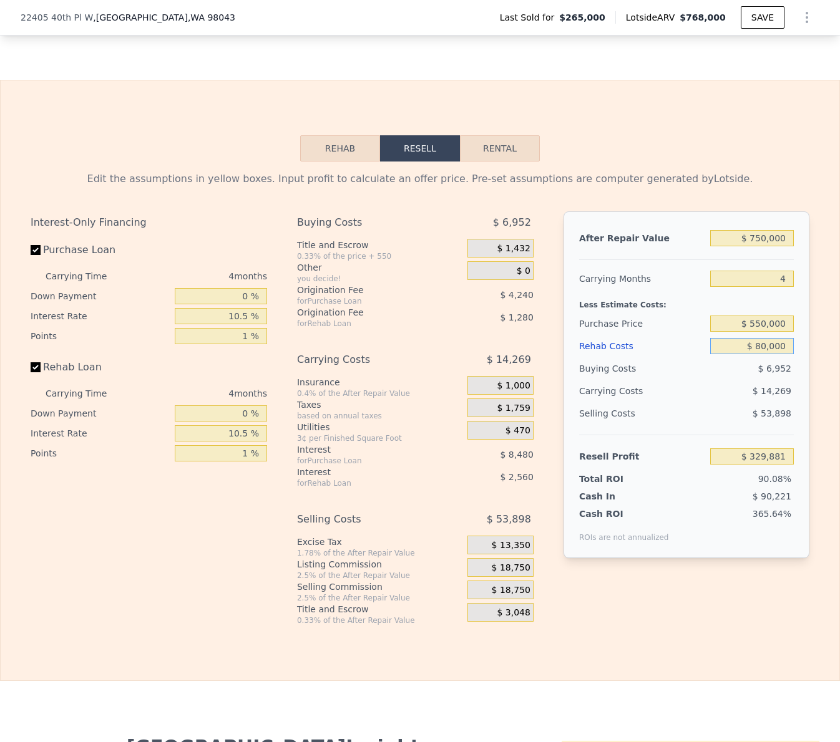
type input "$ 80,000"
click at [772, 110] on div "Rehab Resell Rental Edit the assumptions in yellow boxes. Input profit to calcu…" at bounding box center [420, 380] width 840 height 601
click at [522, 585] on span "$ 18,750" at bounding box center [511, 590] width 39 height 11
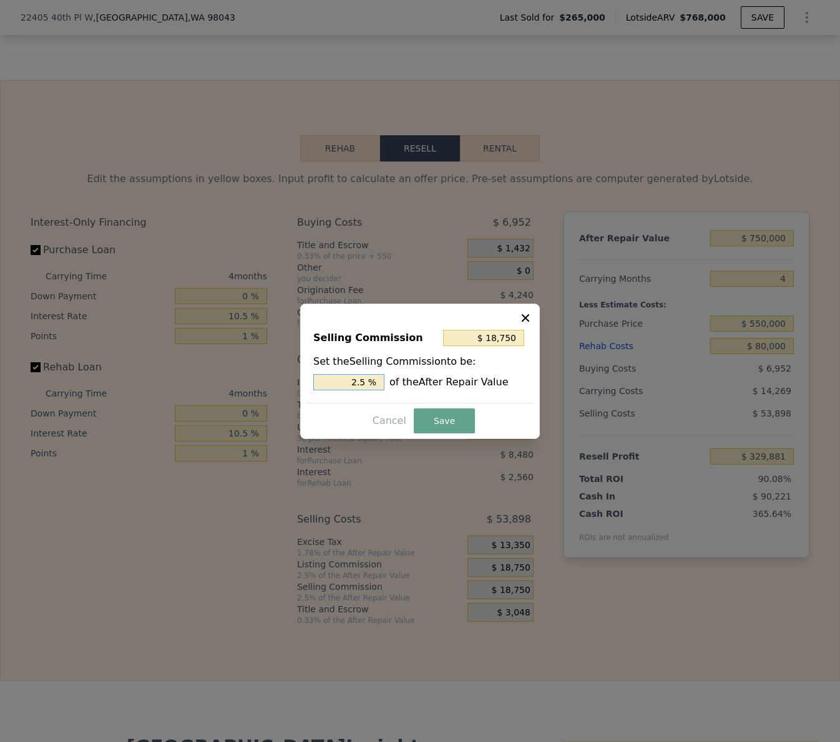
drag, startPoint x: 357, startPoint y: 379, endPoint x: 346, endPoint y: 380, distance: 10.7
click at [346, 380] on input "2.5 %" at bounding box center [348, 382] width 71 height 16
type input "$ 11,250"
type input "1.5 %"
click at [453, 424] on button "Save" at bounding box center [444, 421] width 61 height 25
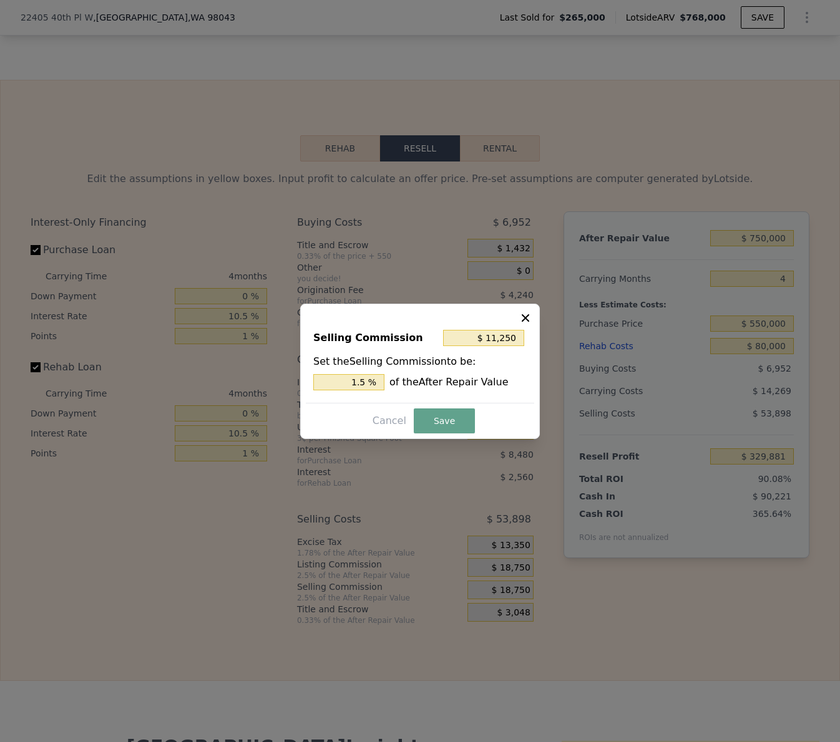
type input "$ 337,381"
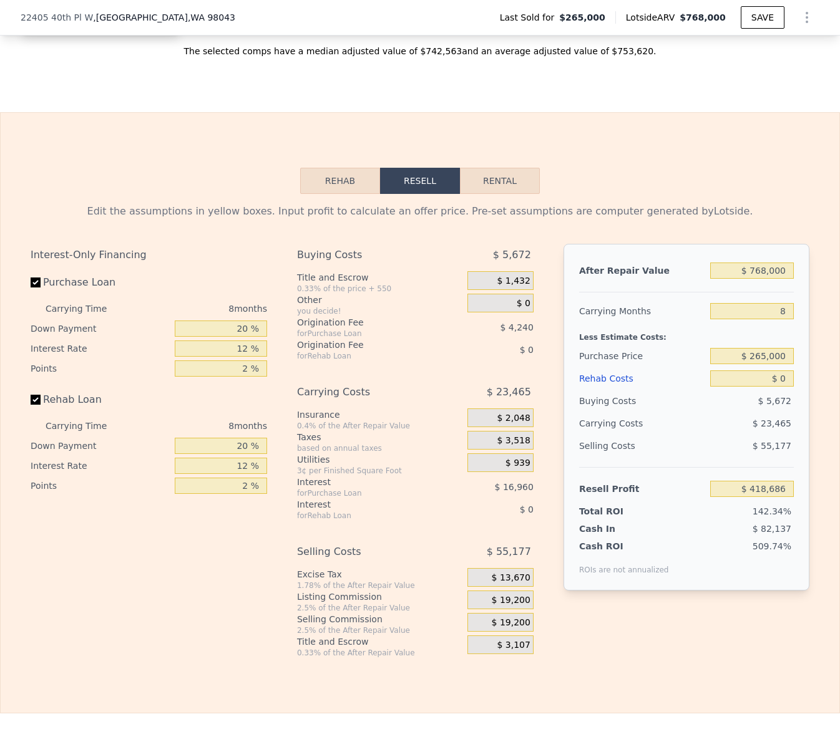
scroll to position [1739, 0]
